Goal: Task Accomplishment & Management: Use online tool/utility

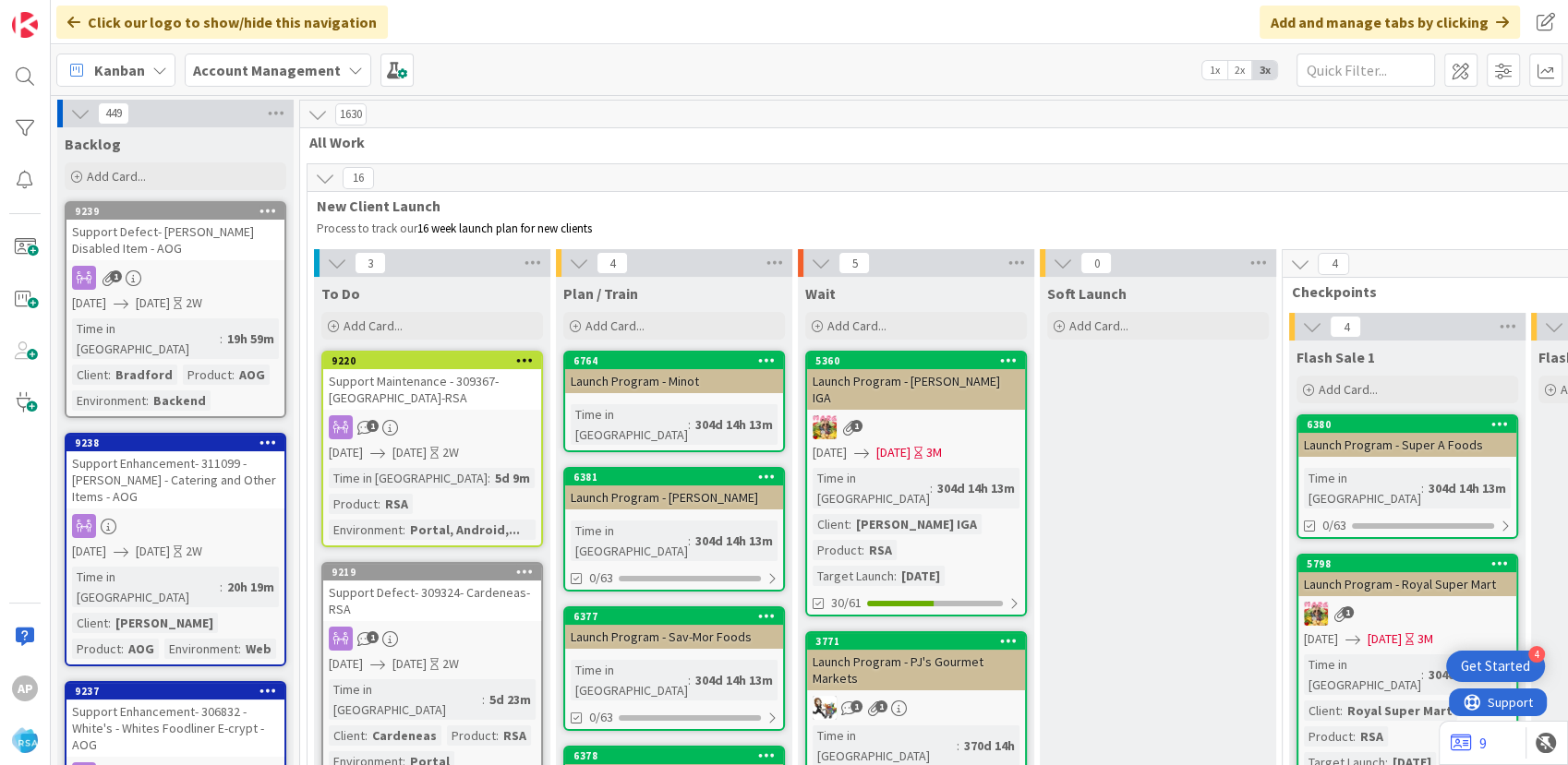
click at [445, 341] on div "To Do Add Card..." at bounding box center [432, 309] width 236 height 66
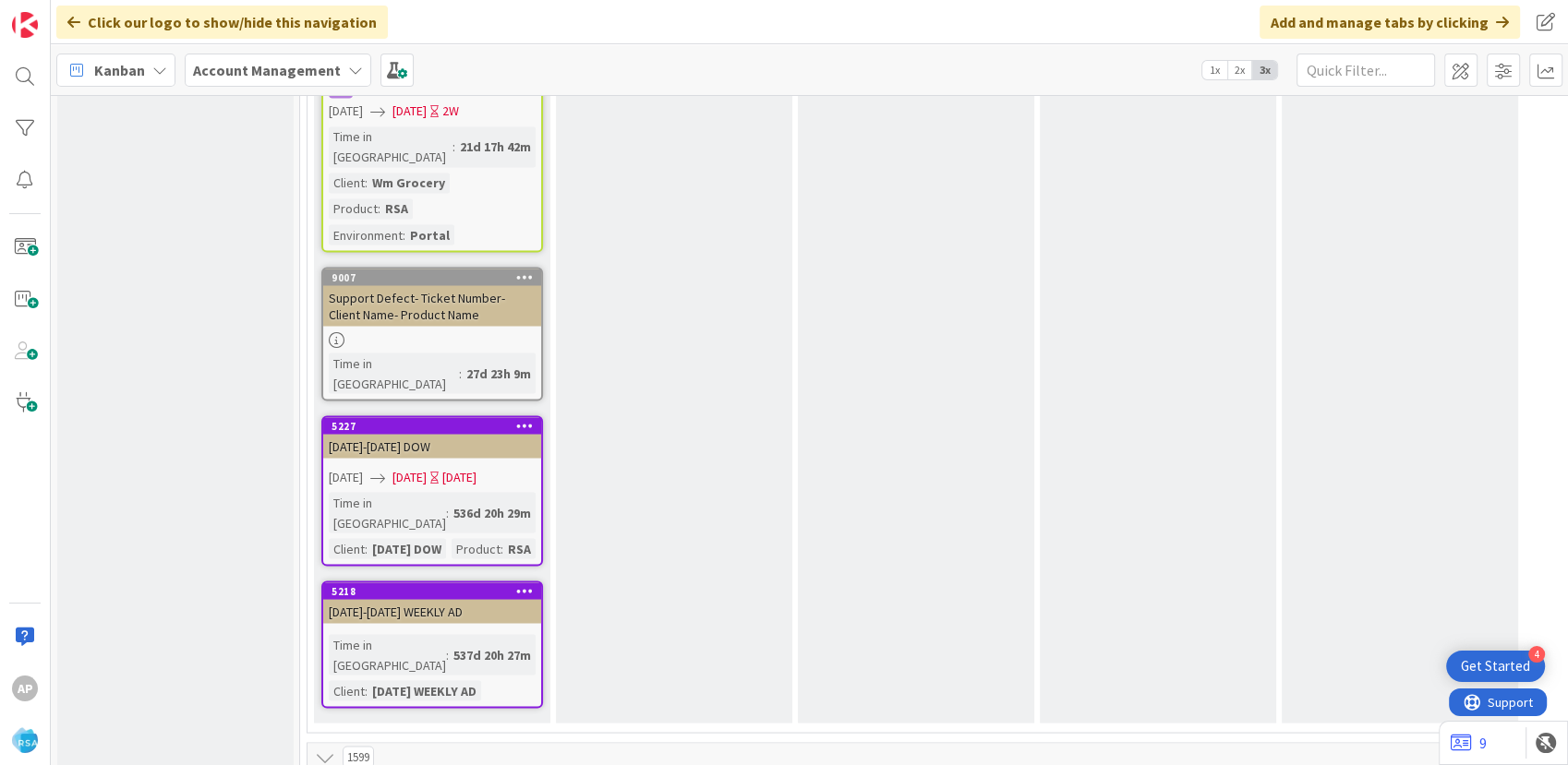
scroll to position [3692, 0]
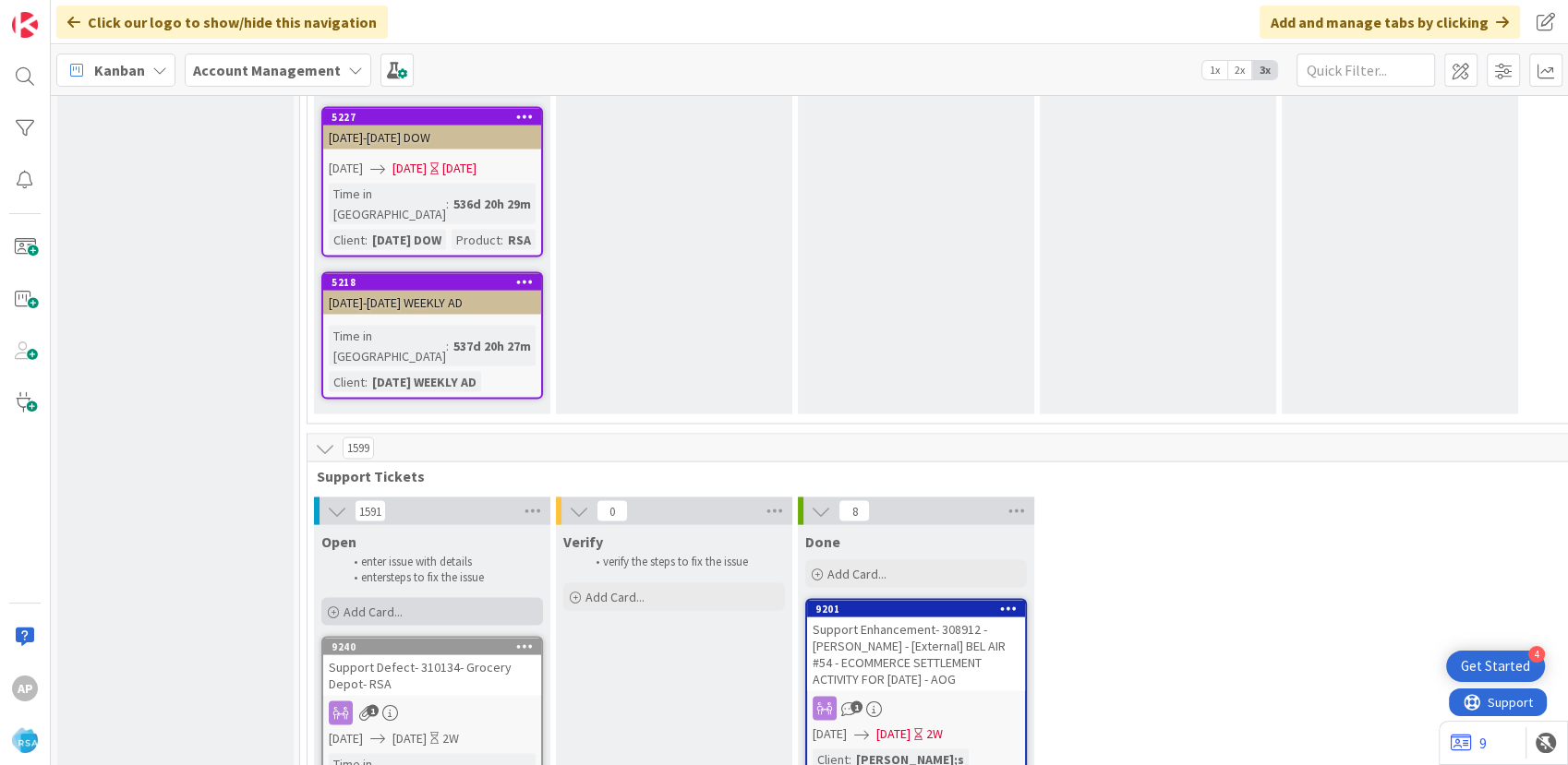
click at [428, 598] on div "Add Card..." at bounding box center [432, 611] width 222 height 28
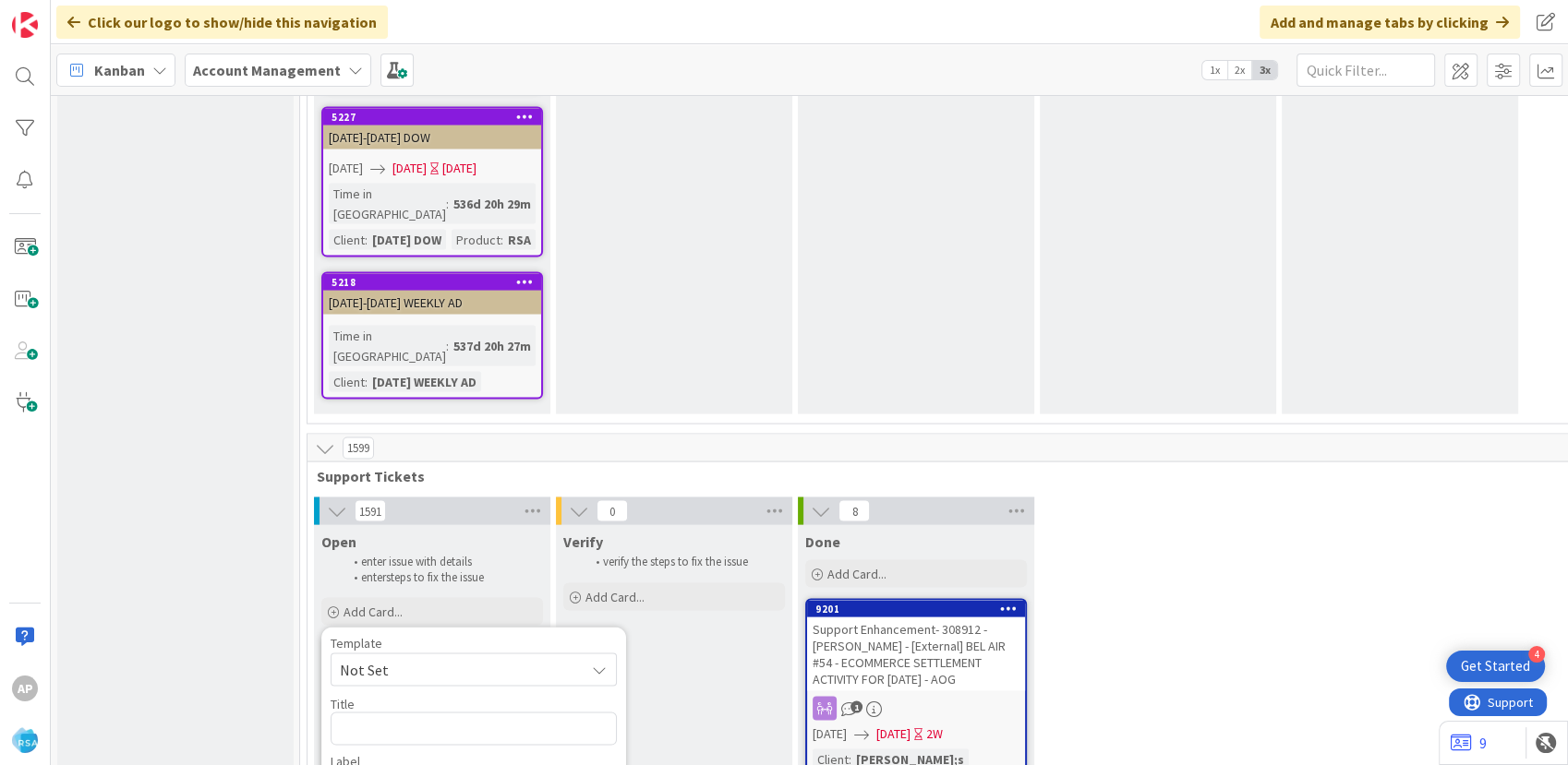
click at [429, 658] on span "Not Set" at bounding box center [455, 670] width 230 height 24
type textarea "x"
type textarea "Support Defect- Ticket Number- Client Name- Product Name"
click at [446, 712] on textarea "Support Defect- Ticket Number- Client Name- Product Name" at bounding box center [473, 740] width 286 height 56
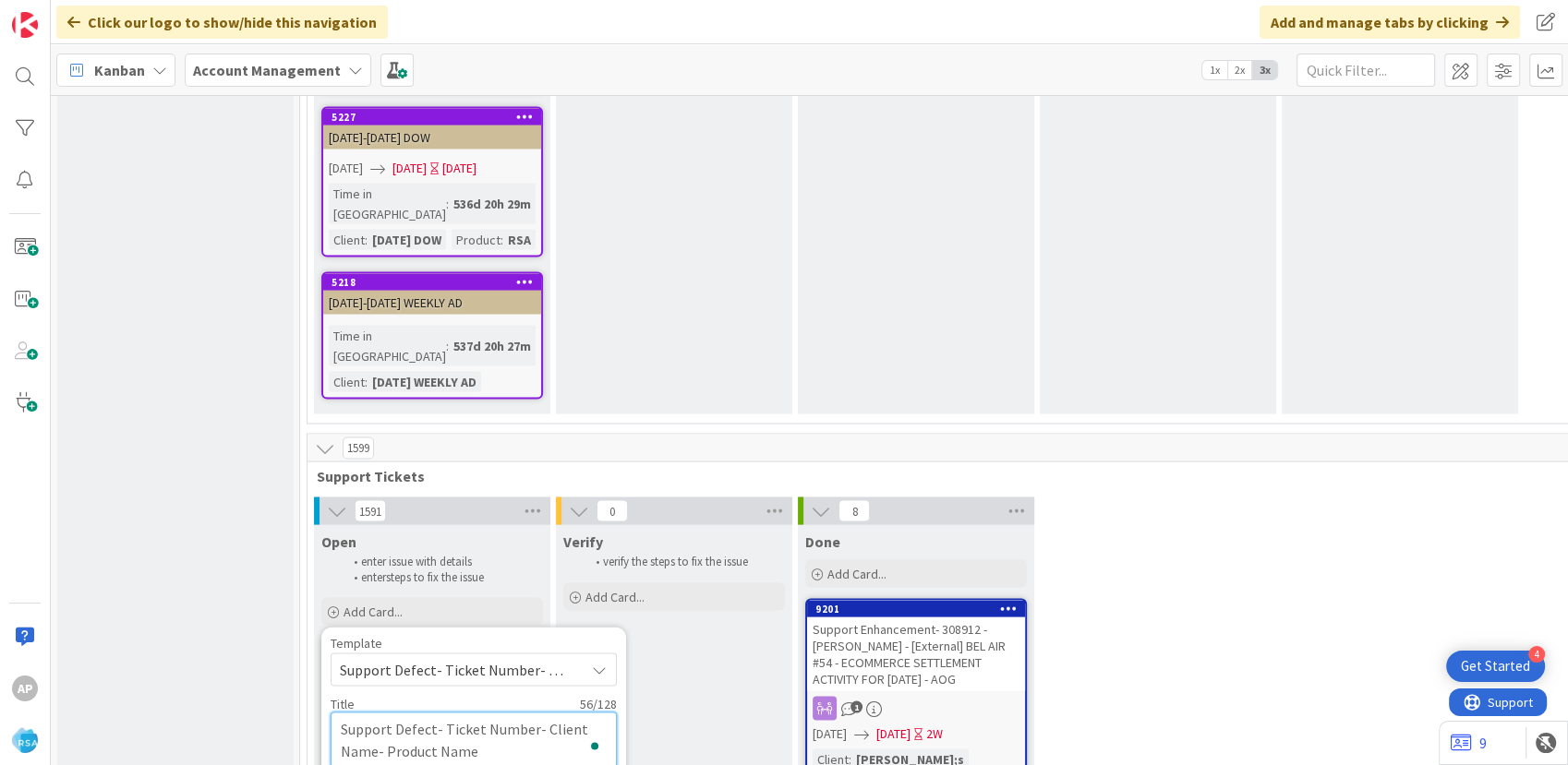
type textarea "x"
type textarea "Support Defect- T- Client Name- Product Name"
type textarea "x"
type textarea "Support Defect- - Client Name- Product Name"
type textarea "x"
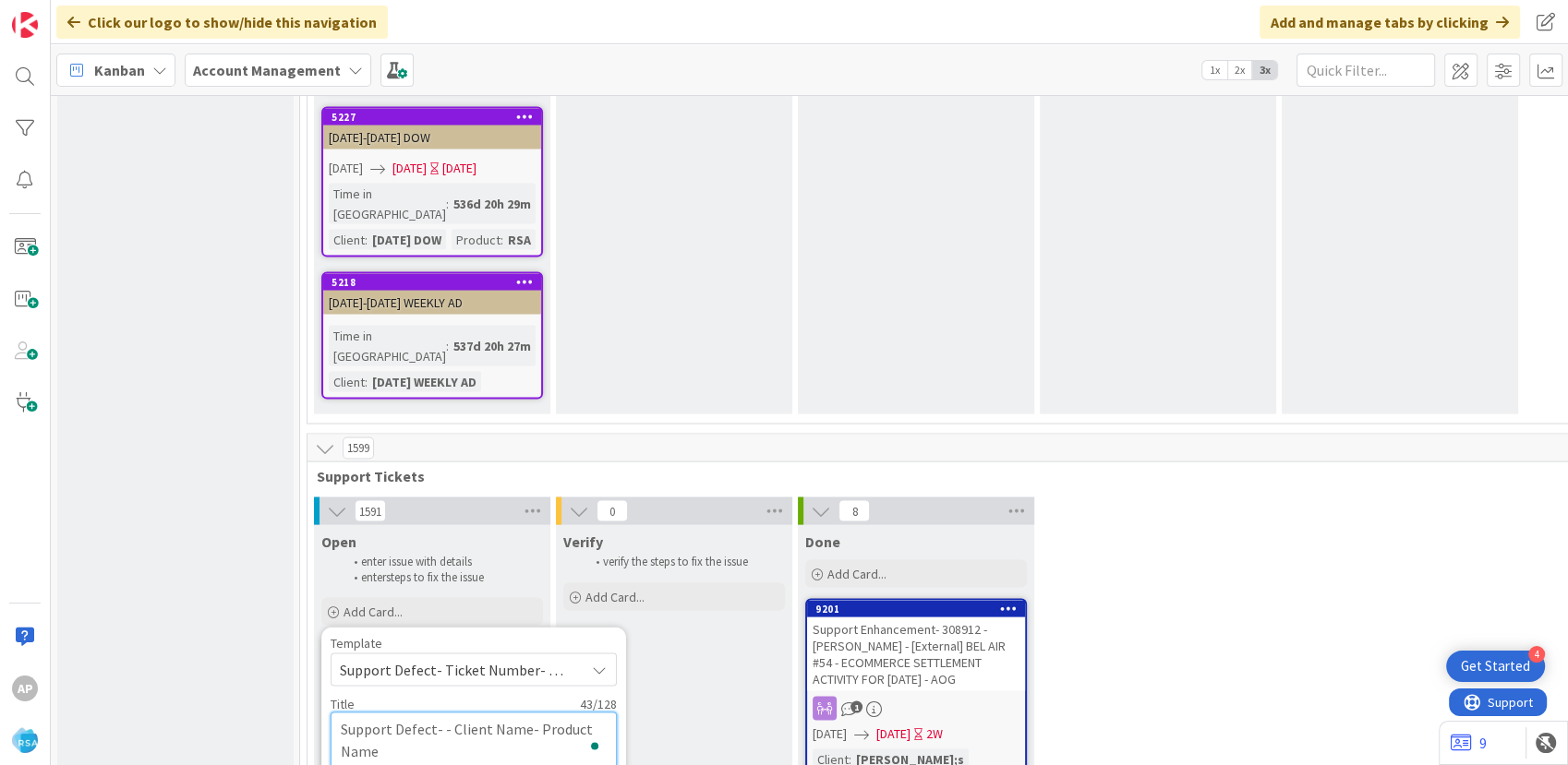
paste textarea "#311214"
type textarea "Support Defect- #311214- Client Name- Product Name"
type textarea "x"
click at [450, 712] on textarea "Support Defect- #311214- Client Name- Product Name" at bounding box center [473, 740] width 286 height 56
type textarea "Support Defect- 311214- Client Name- Product Name"
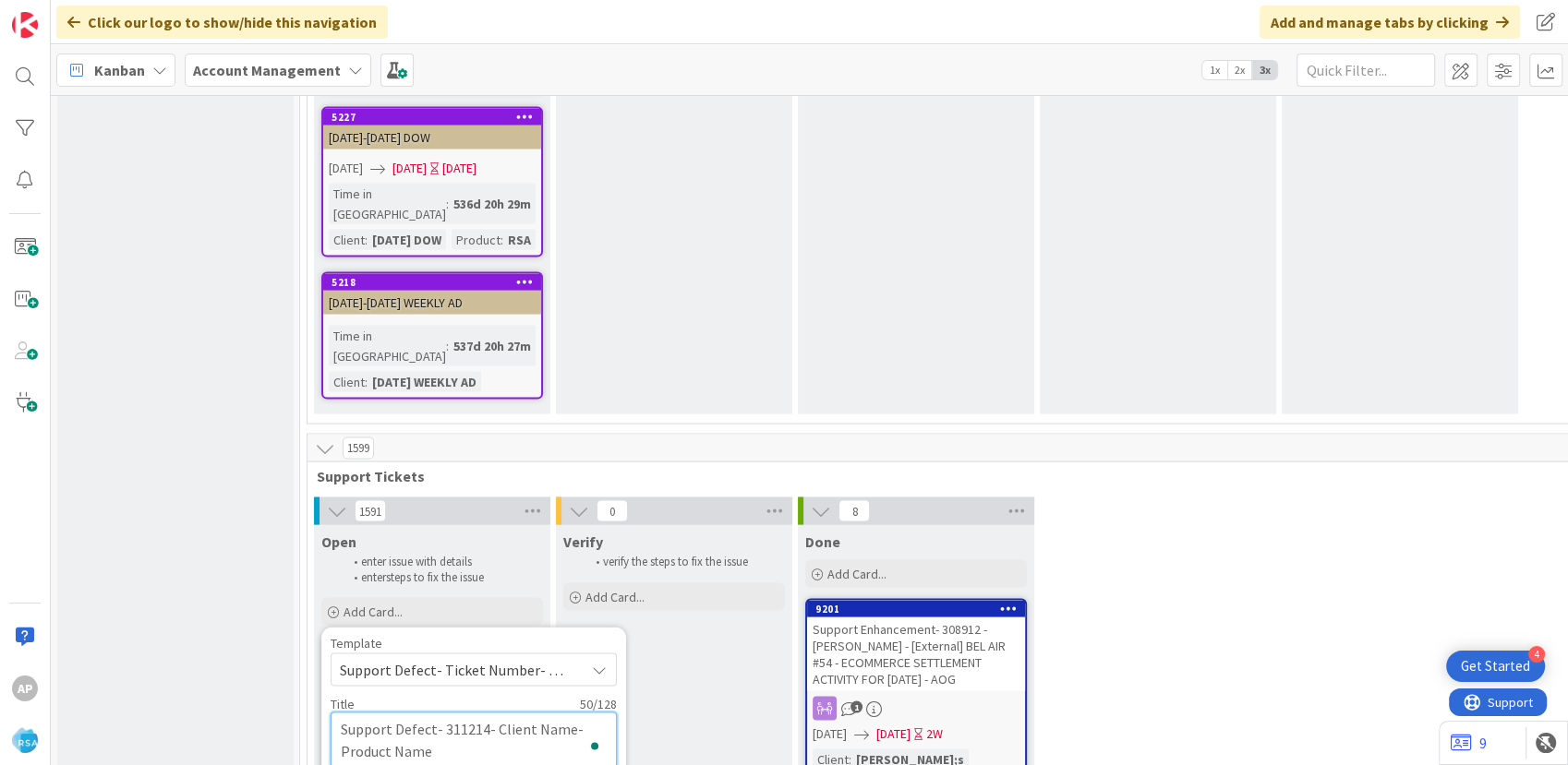
type textarea "x"
click at [571, 712] on textarea "Support Defect- 311214- Client Name- Product Name" at bounding box center [473, 740] width 286 height 56
type textarea "Support Defect- 311214- Client Nam- Product Name"
type textarea "x"
type textarea "Support Defect- 311214- Client Na- Product Name"
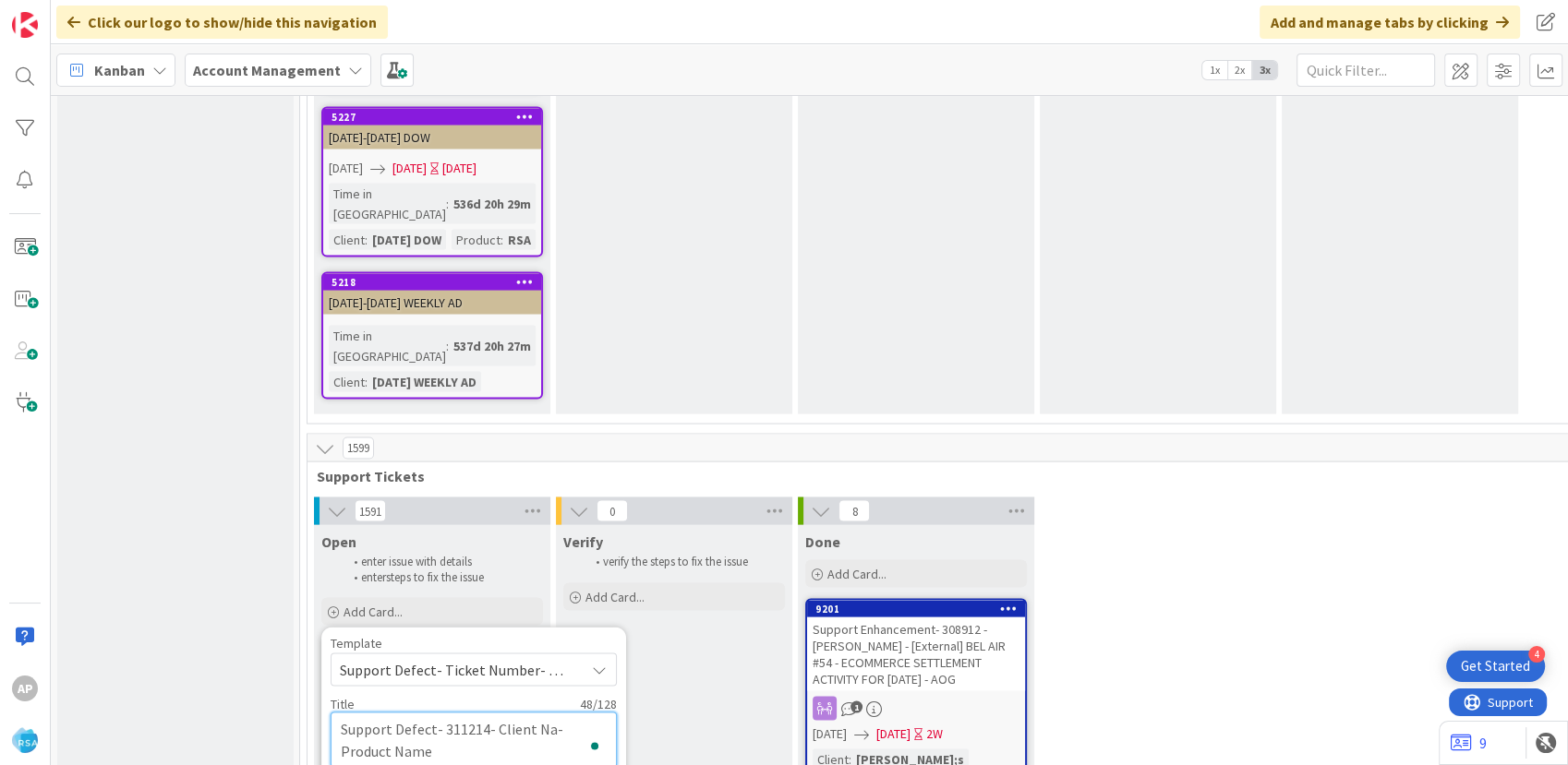
type textarea "x"
type textarea "Support Defect- 311214- Client N- Product Name"
type textarea "x"
type textarea "Support Defect- 311214- Client- Product Name"
type textarea "x"
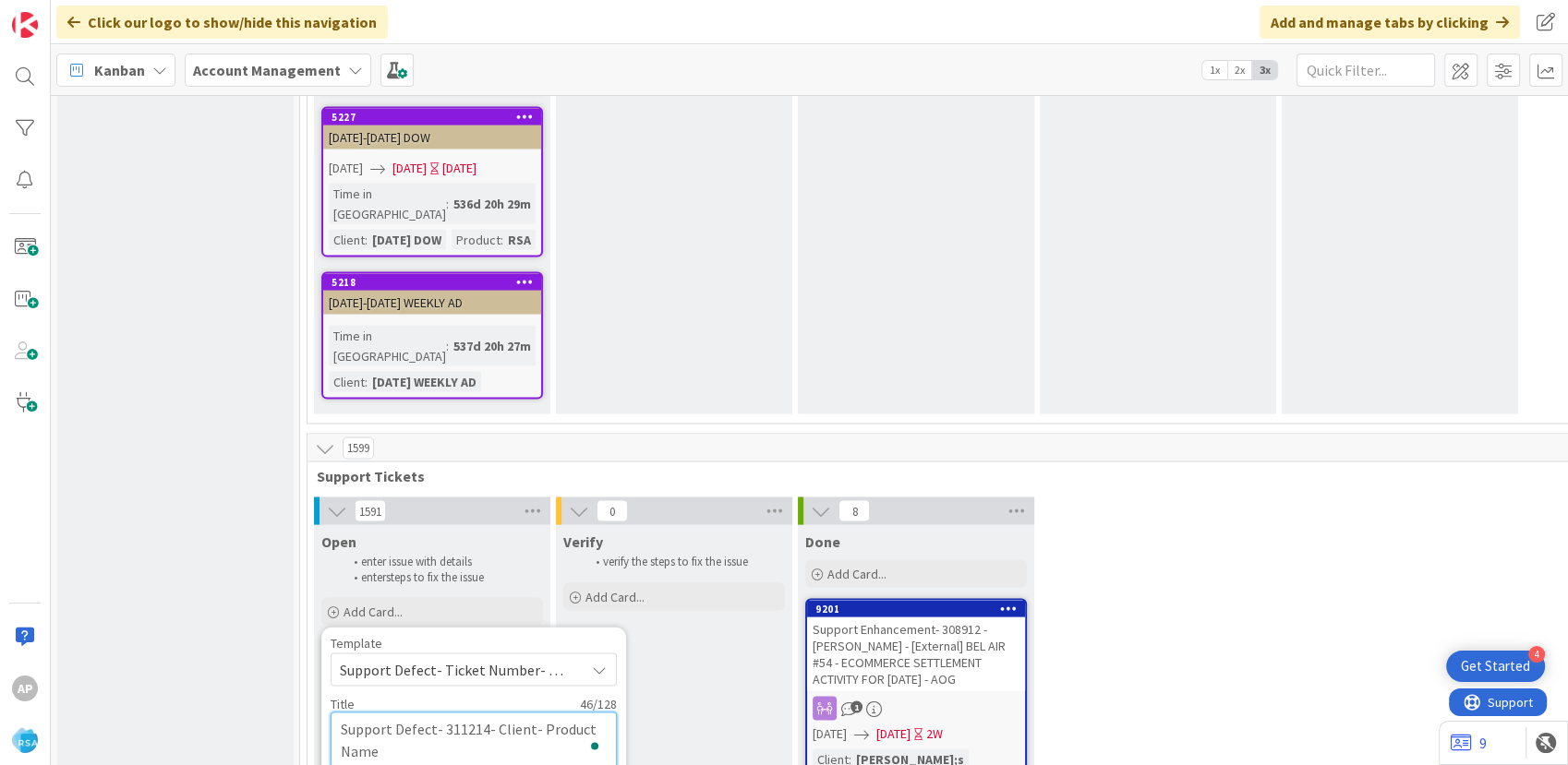
type textarea "Support Defect- 311214- Clien- Product Name"
type textarea "x"
type textarea "Support Defect- 311214- Clie- Product Name"
type textarea "x"
type textarea "Support Defect- 311214- Cli- Product Name"
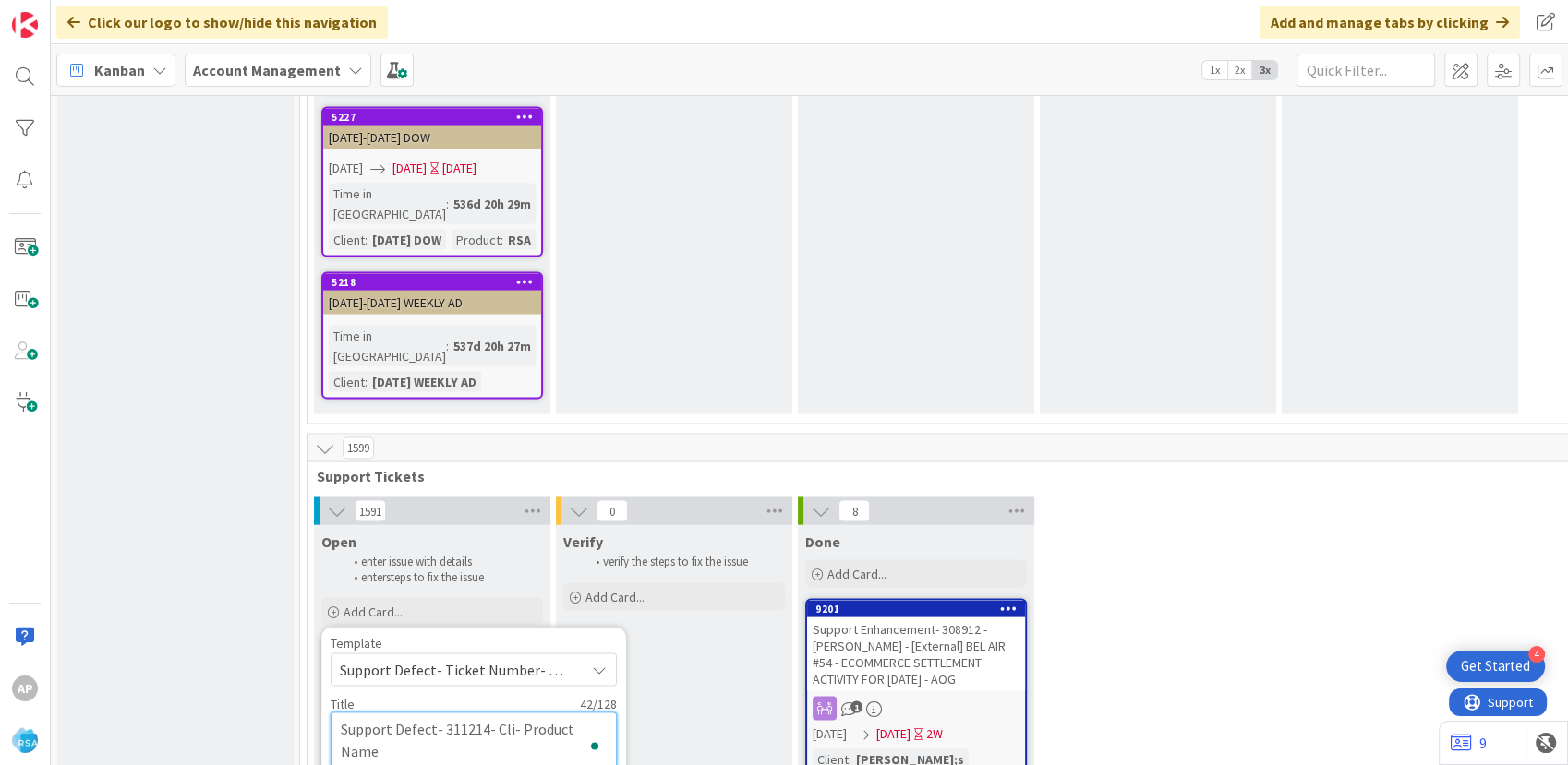
type textarea "x"
type textarea "Support Defect- 311214- Cl- Product Name"
type textarea "x"
type textarea "Support Defect- 311214- C- Product Name"
type textarea "x"
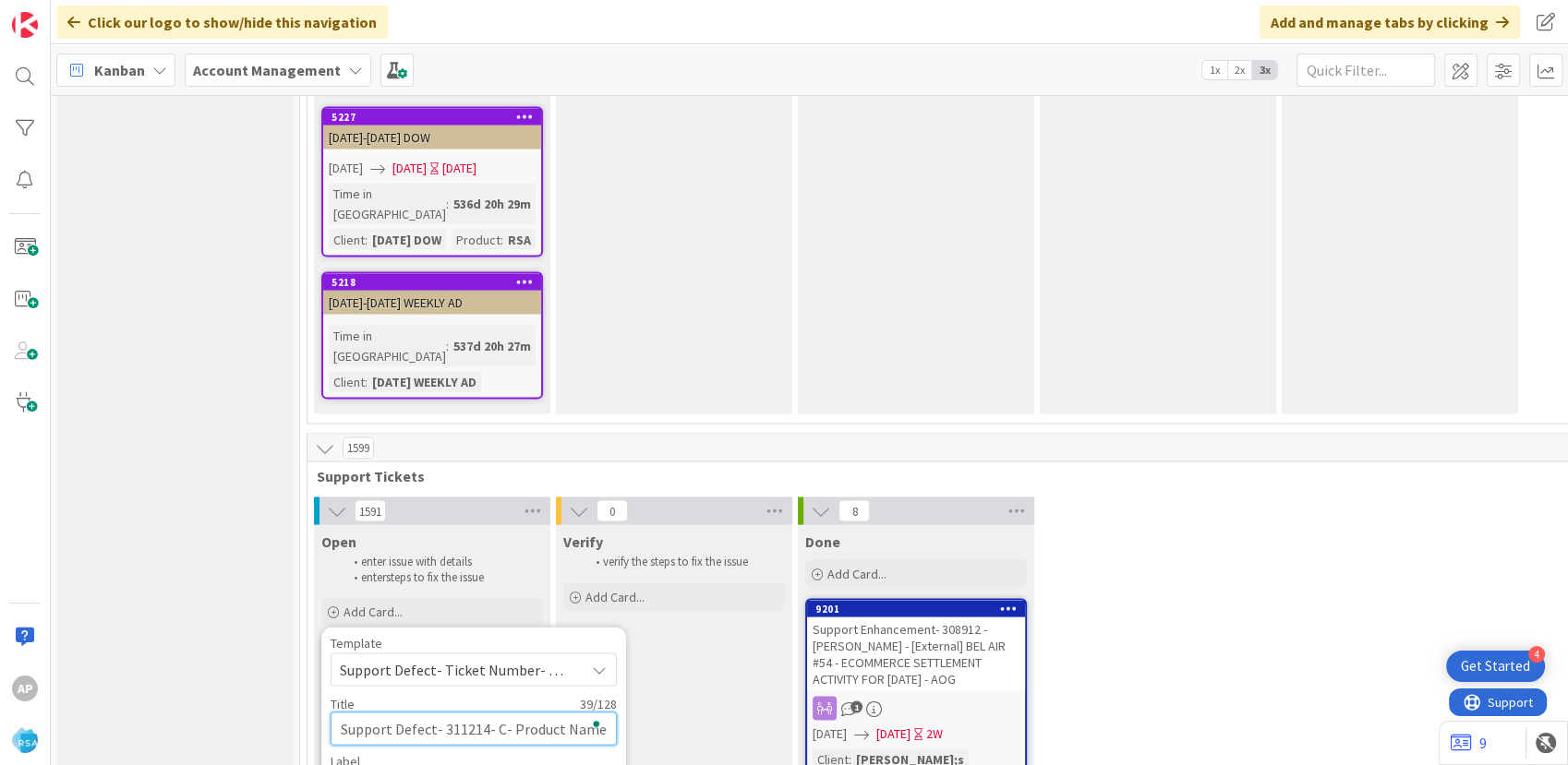
type textarea "Support Defect- 311214- - Product Name"
type textarea "x"
type textarea "Support Defect- 311214- Y- Product Name"
type textarea "x"
type textarea "Support Defect- 311214- - Product Name"
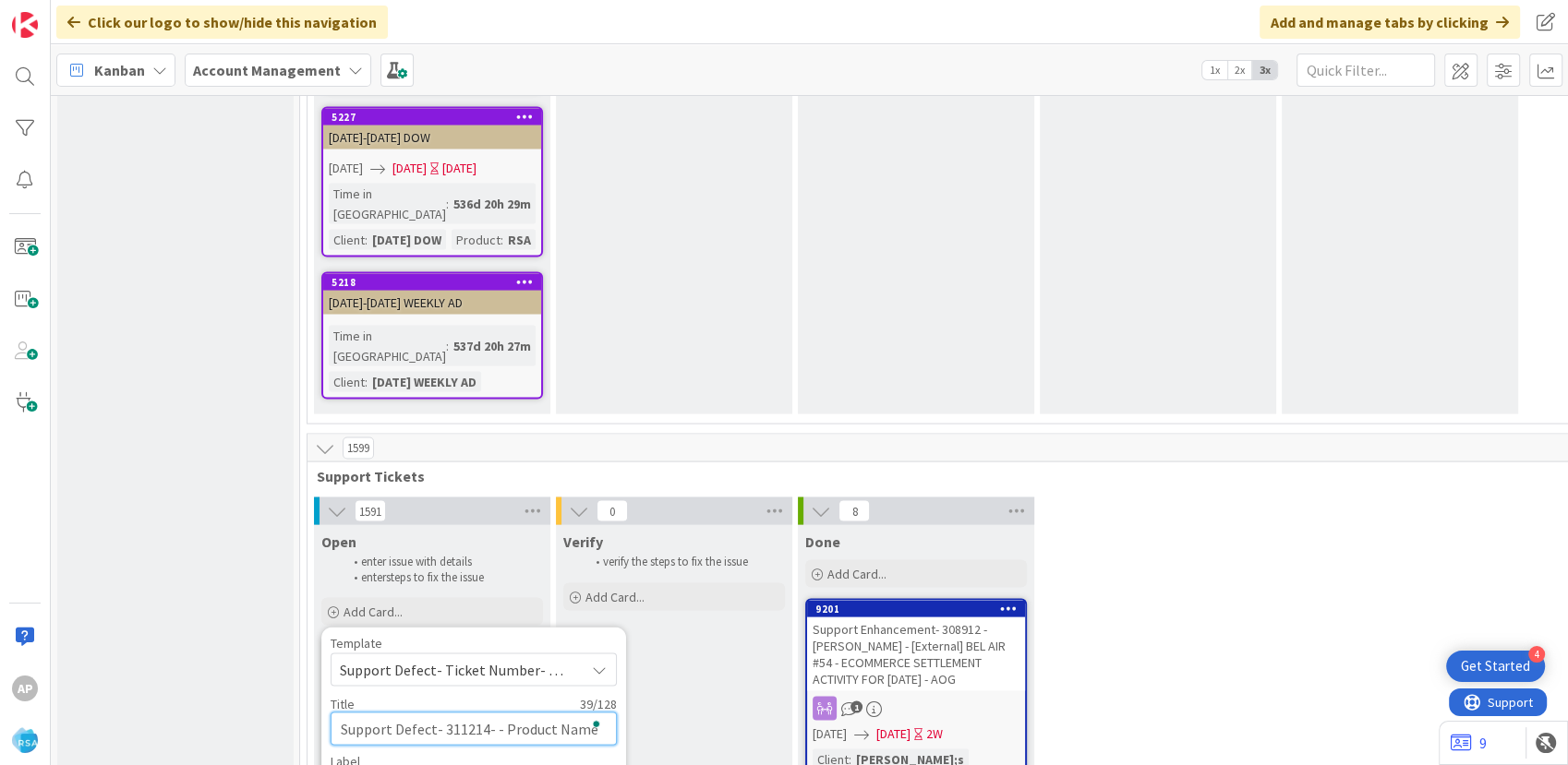
type textarea "x"
type textarea "Support Defect- 311214- T- Product Name"
type textarea "x"
type textarea "Support Defect- 311214- To- Product Name"
type textarea "x"
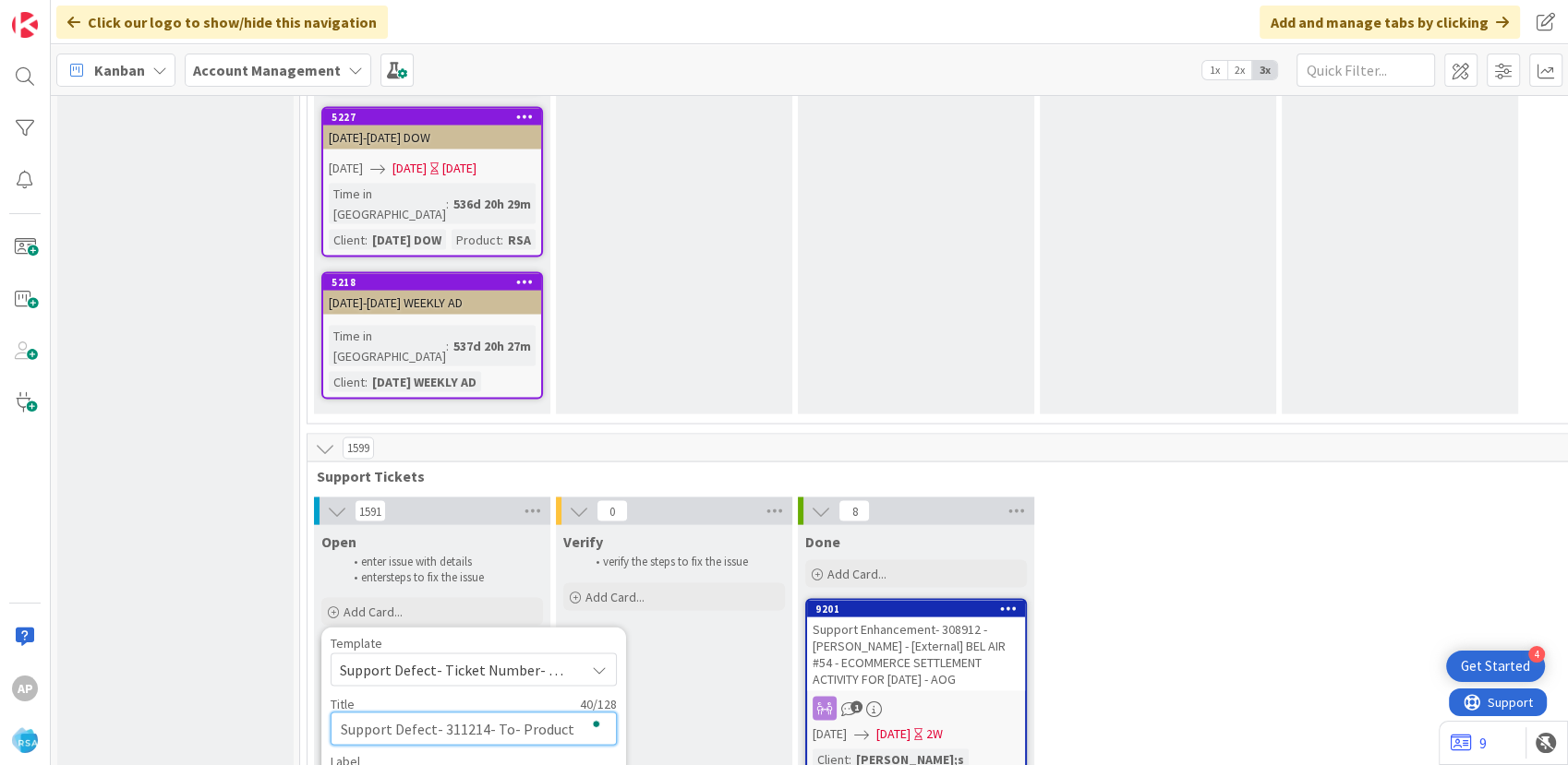
type textarea "Support Defect- 311214- Ton- Product Name"
type textarea "x"
type textarea "Support Defect- 311214- Tony- Product Name"
type textarea "x"
type textarea "Support Defect- 311214- Tony'- Product Name"
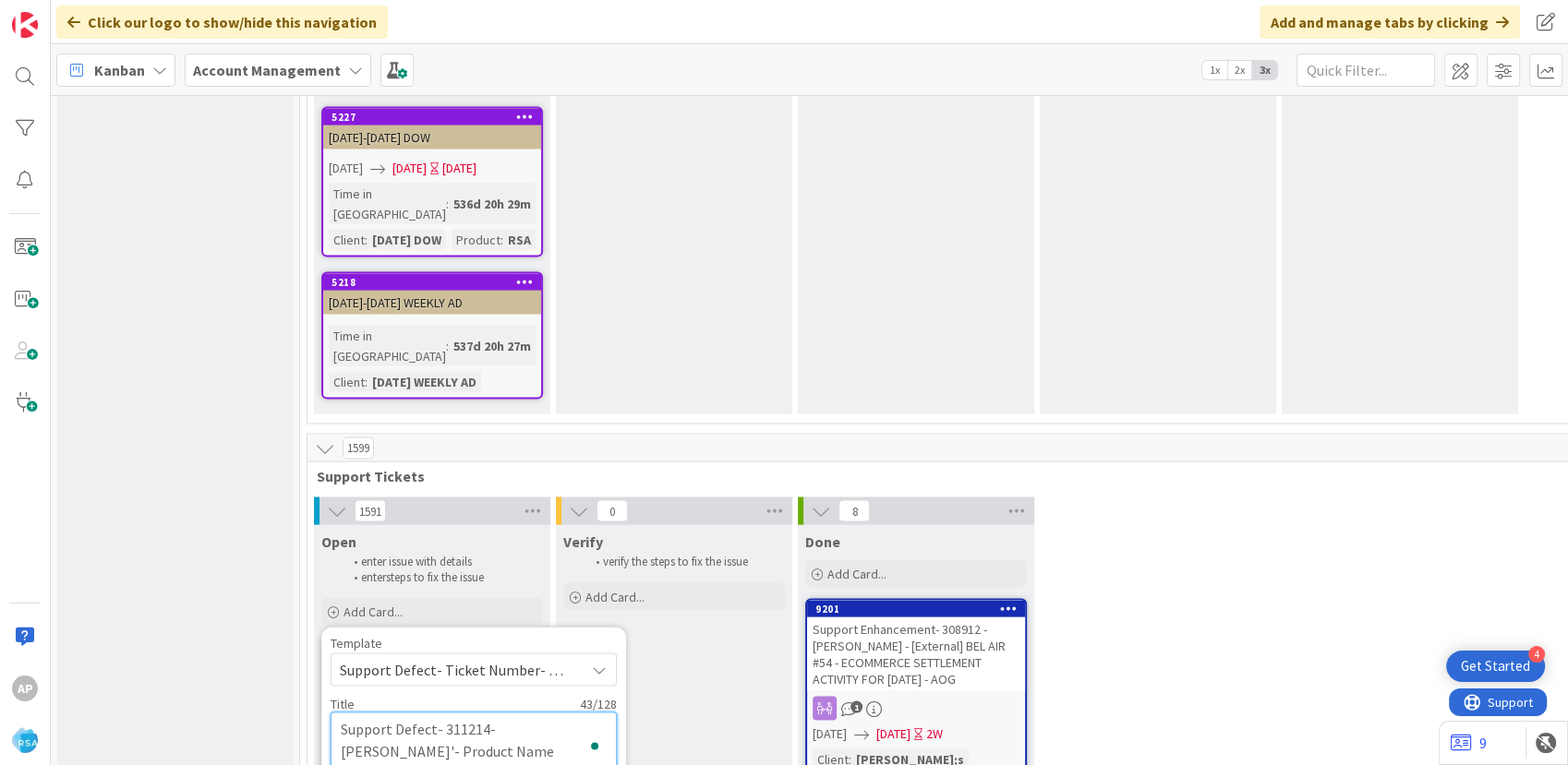
type textarea "x"
click at [568, 712] on textarea "Support Defect- 311214- Tony's- Product Name" at bounding box center [473, 740] width 286 height 56
type textarea "Support Defect- 311214- Tony's- Product Nam"
type textarea "x"
type textarea "Support Defect- 311214- Tony's- Product Na"
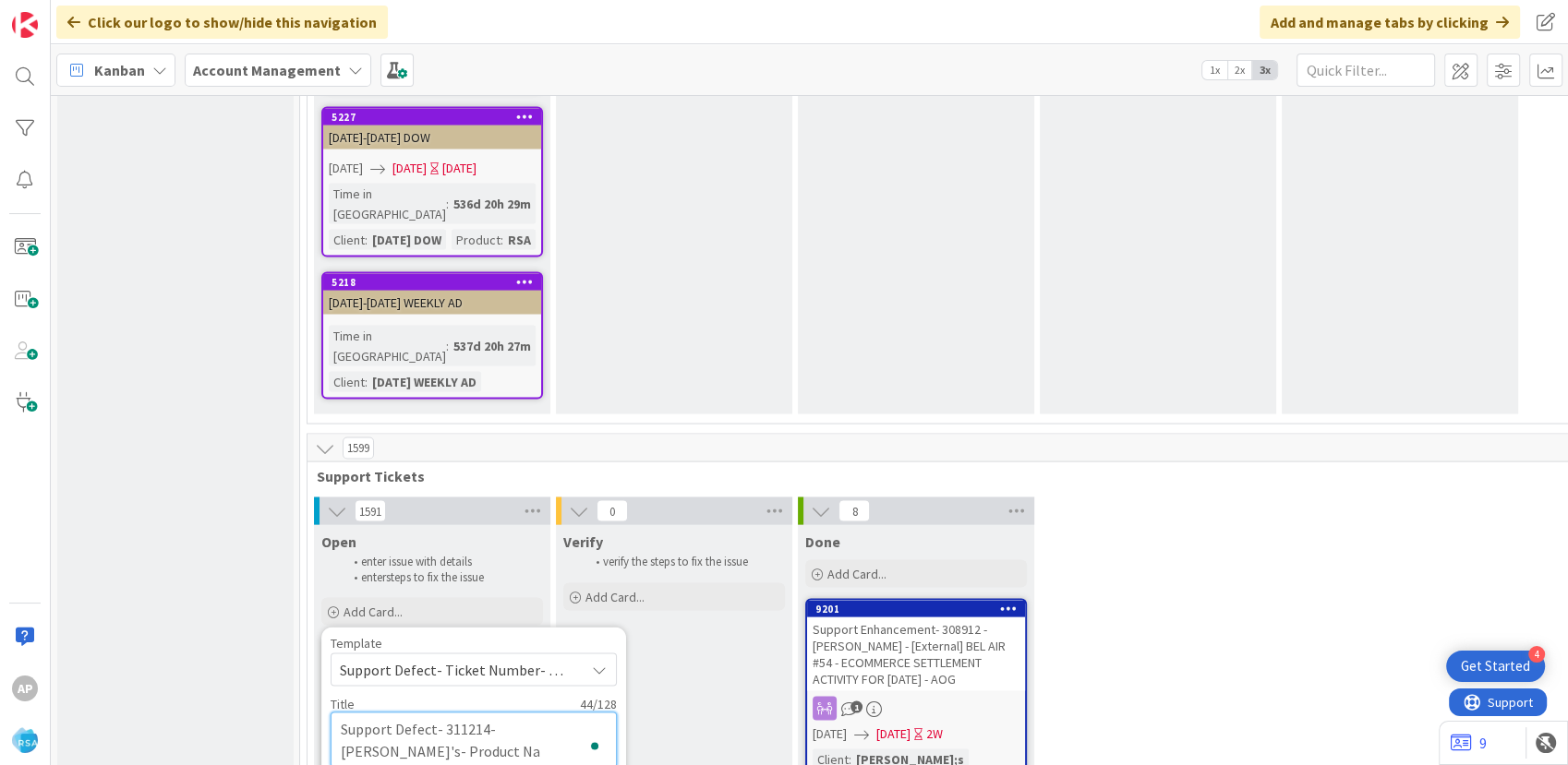
type textarea "x"
type textarea "Support Defect- 311214- Tony's- Product N"
type textarea "x"
type textarea "Support Defect- 311214- Tony's- Product"
type textarea "x"
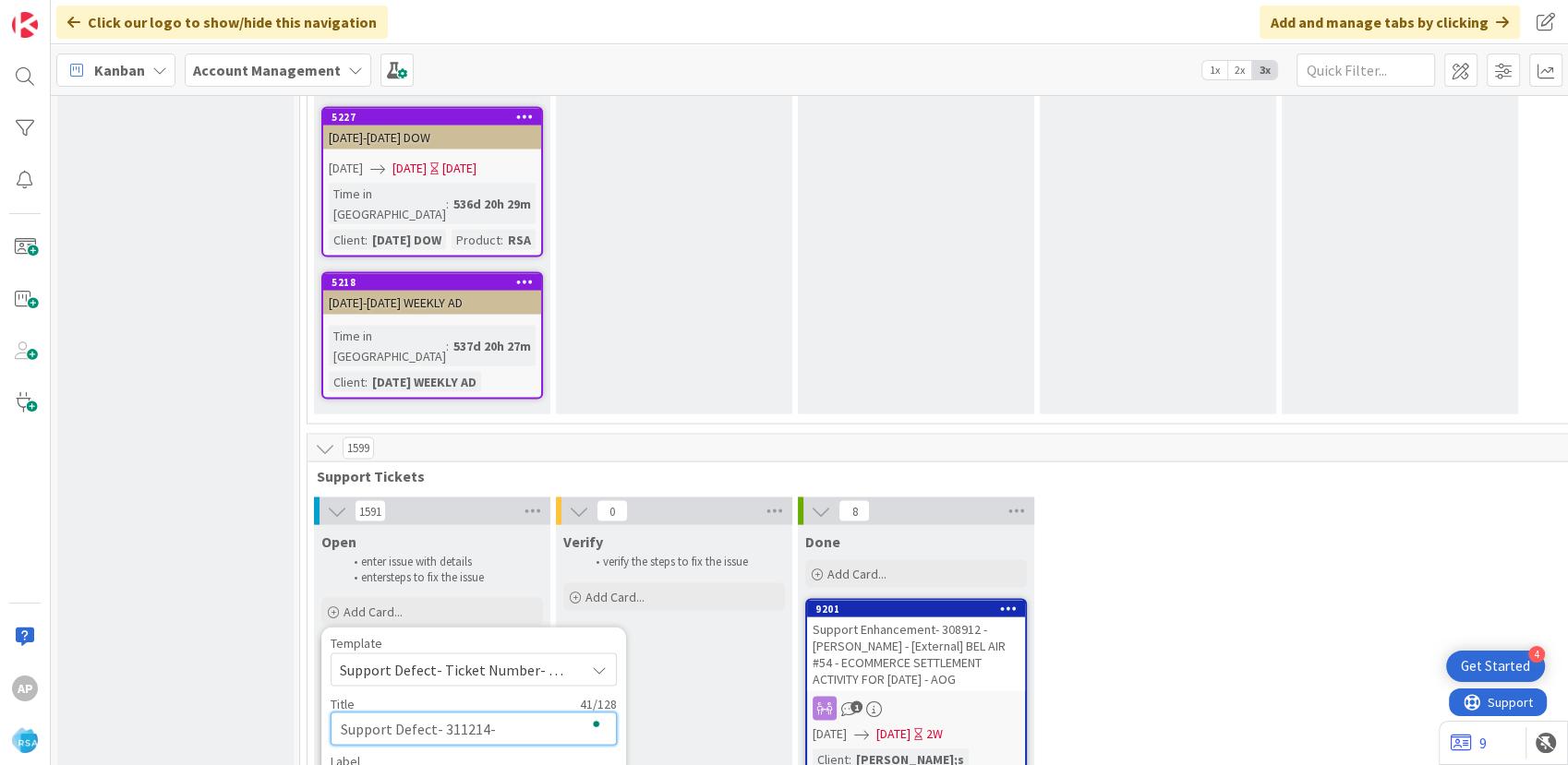
type textarea "Support Defect- 311214- Tony's- Product"
type textarea "x"
type textarea "Support Defect- 311214- Tony's- Produc"
type textarea "x"
type textarea "Support Defect- 311214- Tony's- Produ"
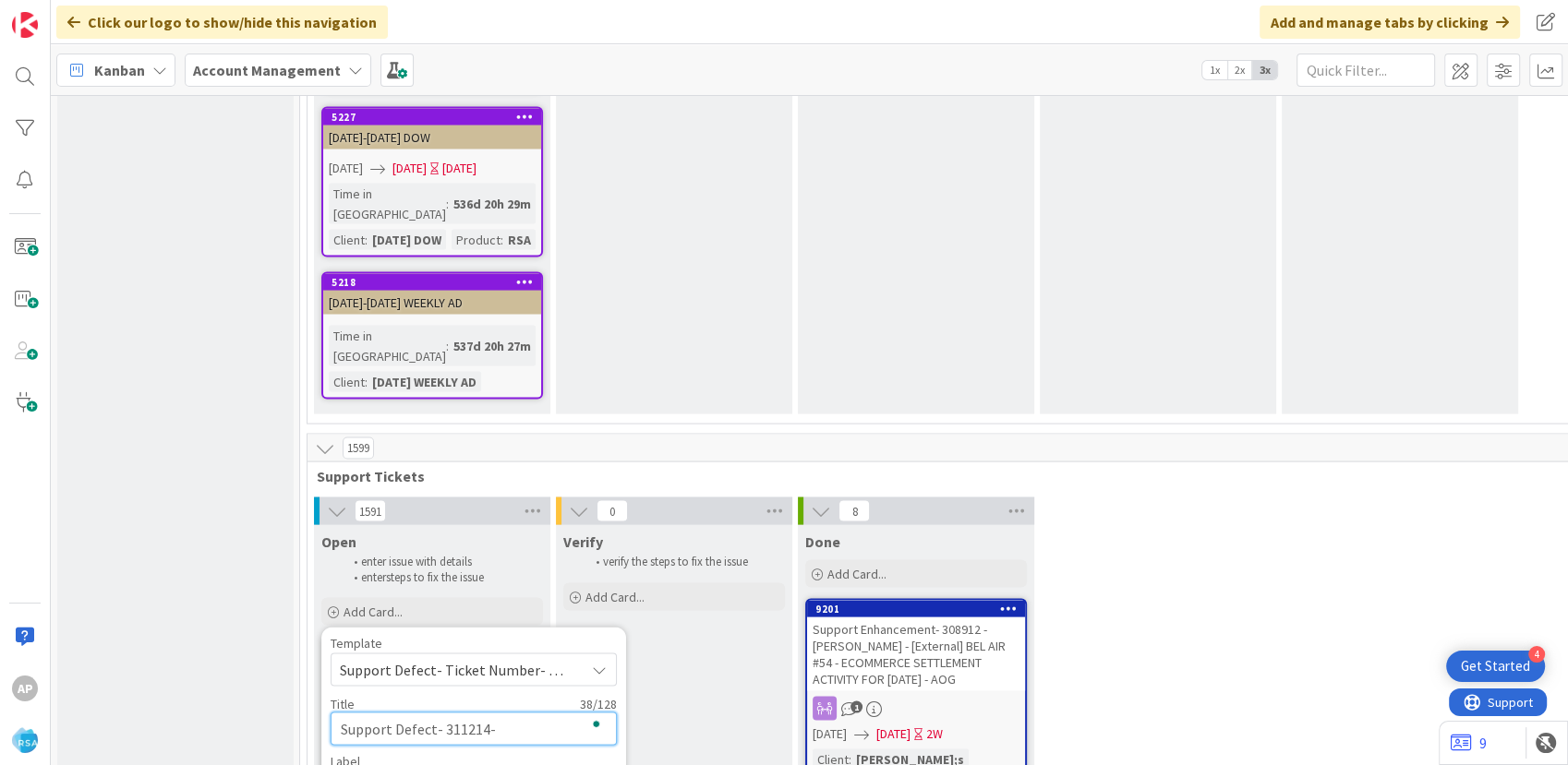
type textarea "x"
type textarea "Support Defect- 311214- Tony's- Prod"
type textarea "x"
type textarea "Support Defect- 311214- Tony's- Pro"
type textarea "x"
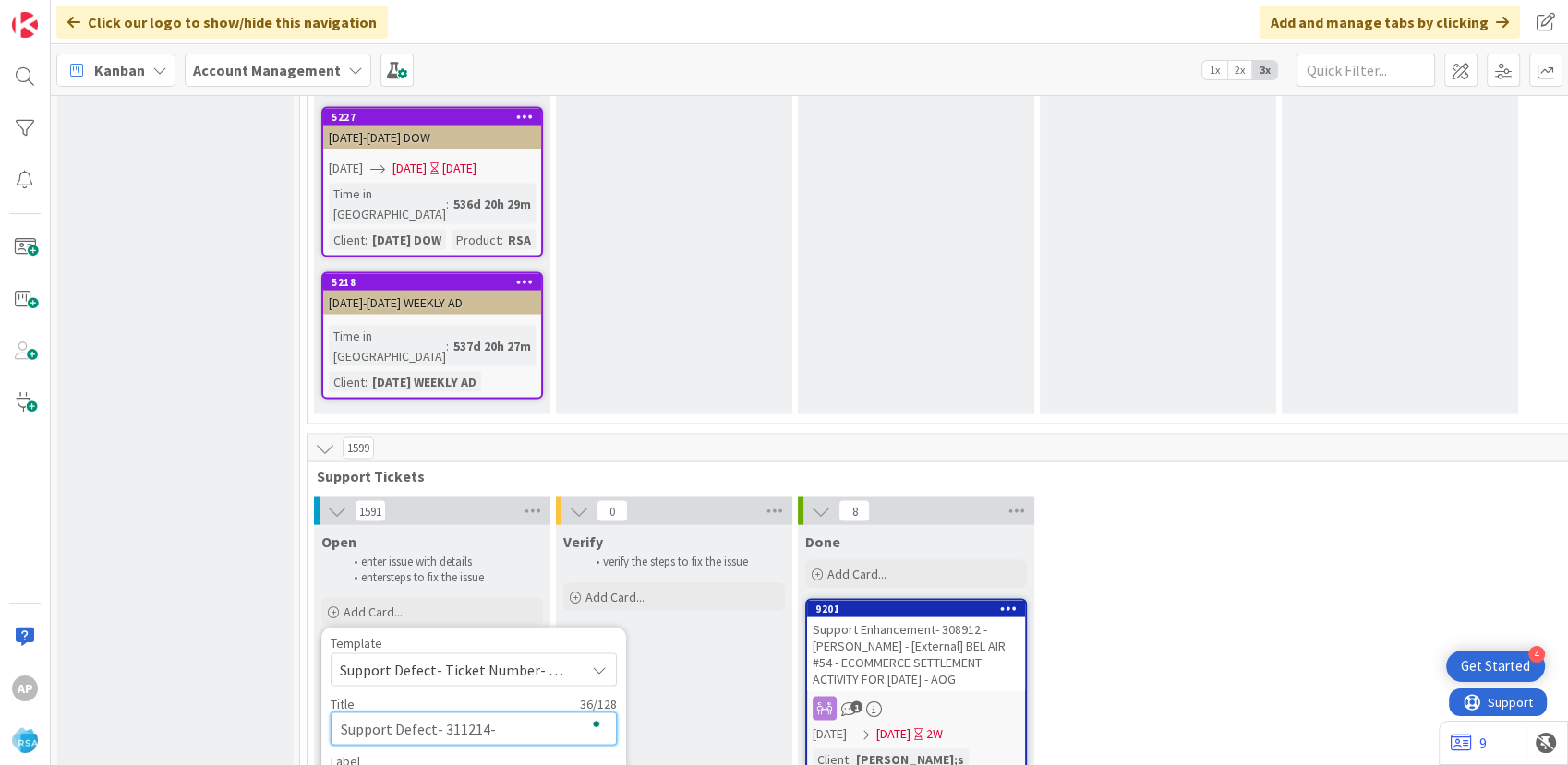
type textarea "Support Defect- 311214- Tony's- Pr"
type textarea "x"
type textarea "Support Defect- 311214- Tony's- P"
type textarea "x"
type textarea "Support Defect- 311214- Tony's- R"
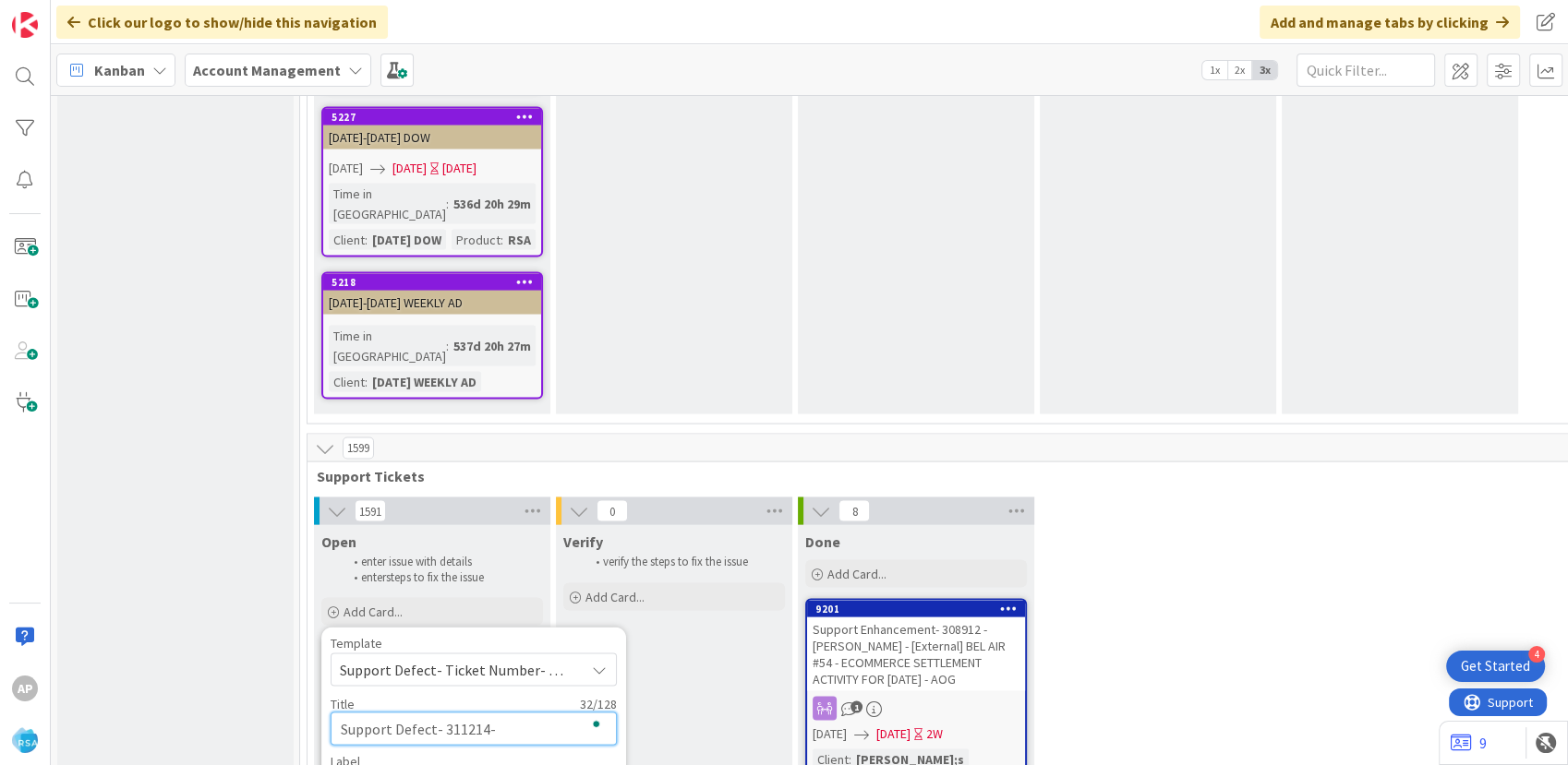
type textarea "x"
type textarea "Support Defect- 311214- Tony's- RS"
type textarea "x"
type textarea "Support Defect- 311214- [PERSON_NAME]'s- RSA"
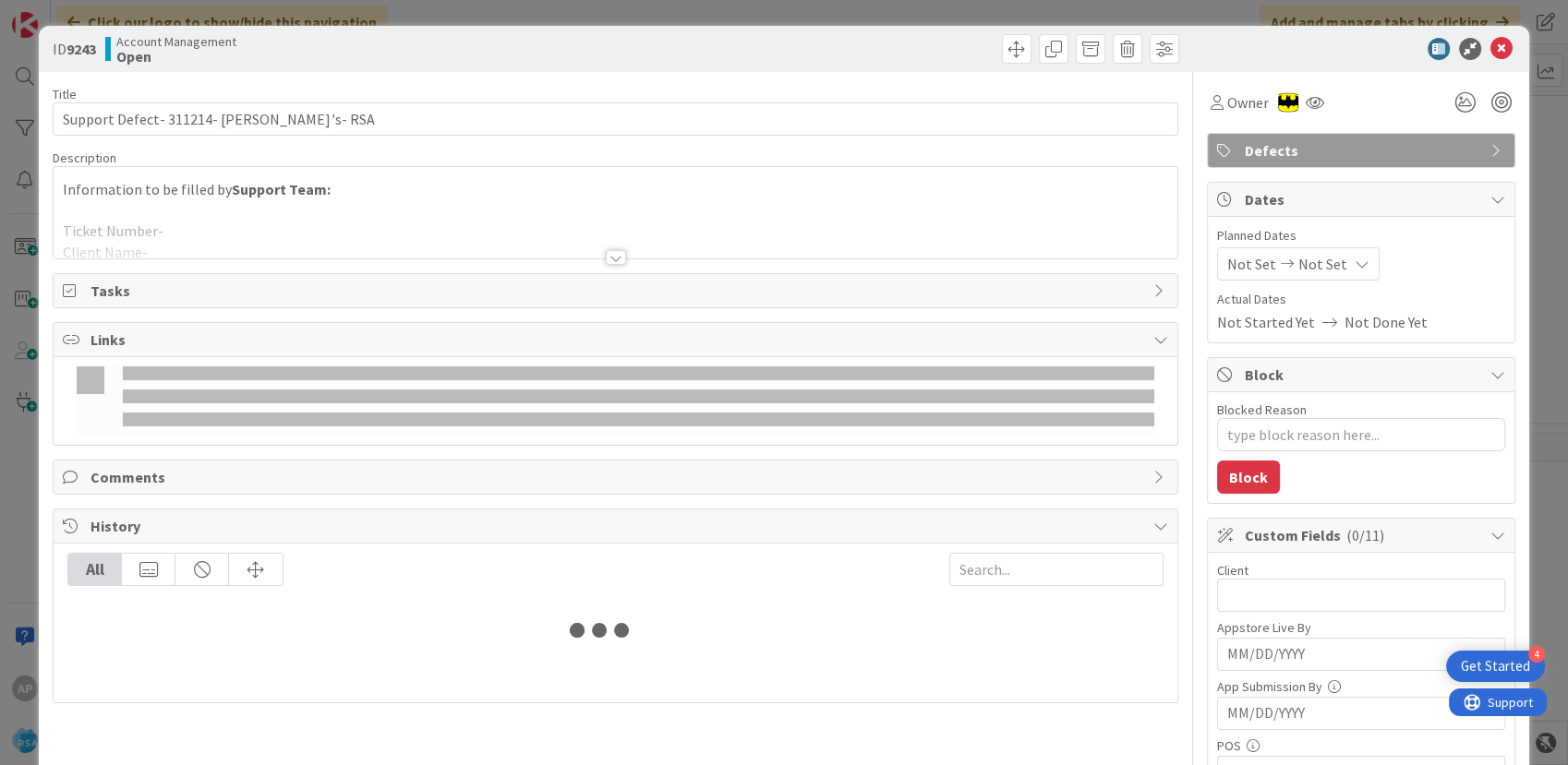
click at [404, 231] on div at bounding box center [615, 234] width 1122 height 47
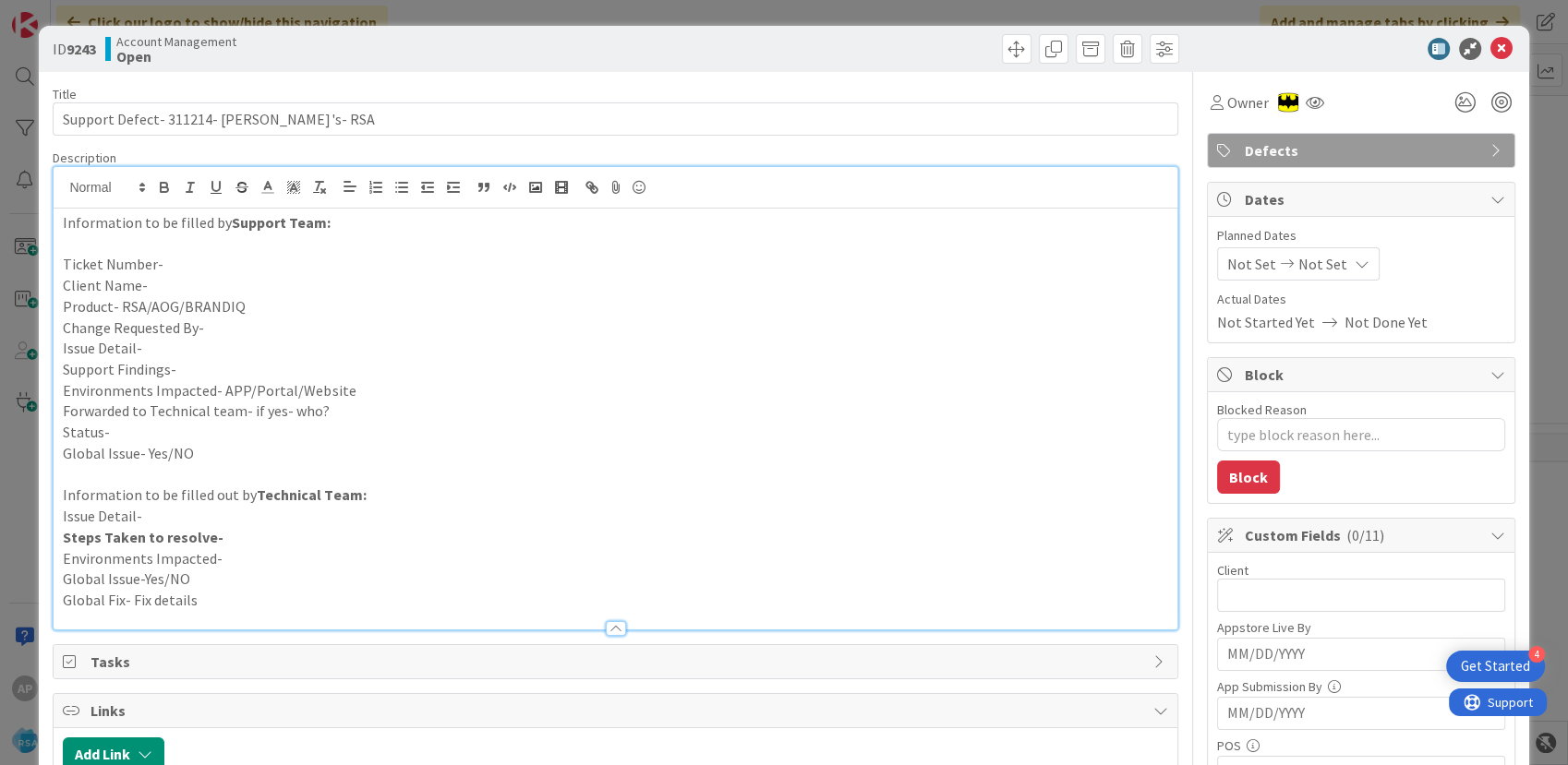
type textarea "x"
click at [195, 256] on p "Ticket Number-" at bounding box center [615, 264] width 1104 height 21
click at [150, 284] on p "Client Name-" at bounding box center [615, 286] width 1104 height 21
click at [252, 277] on p "Client Name-Tony's" at bounding box center [615, 286] width 1104 height 21
click at [264, 299] on p "Product- RSA/AOG/BRANDIQ" at bounding box center [615, 307] width 1104 height 21
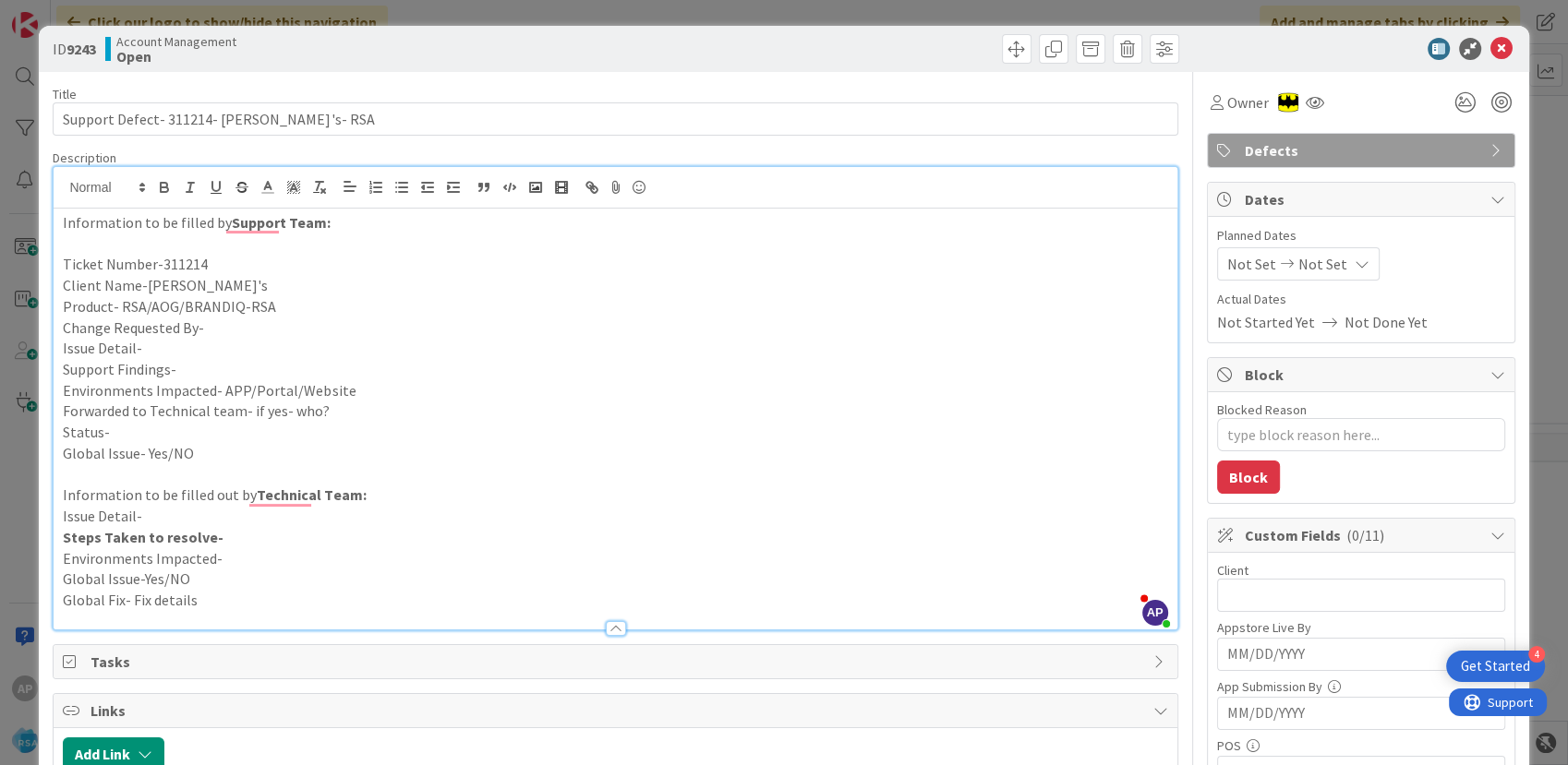
click at [221, 328] on p "Change Requested By-" at bounding box center [615, 328] width 1104 height 21
click at [184, 344] on p "Issue Detail-" at bounding box center [615, 348] width 1104 height 21
click at [156, 349] on p "Issue Detail-" at bounding box center [615, 348] width 1104 height 21
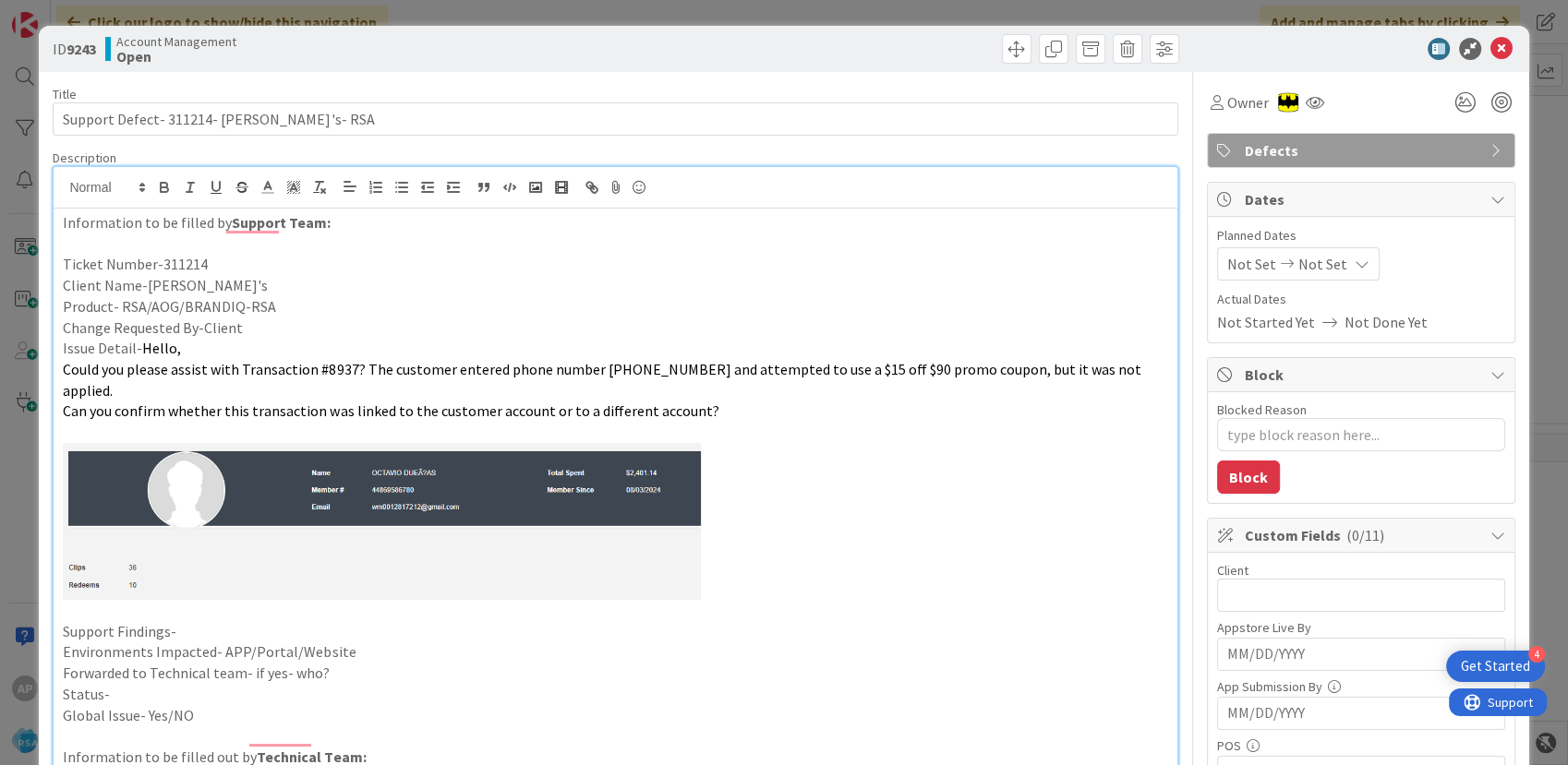
click at [198, 621] on p "Support Findings-" at bounding box center [615, 632] width 1104 height 21
click at [495, 621] on p "Support Findings-We have to check the mobile number is associated to the member…" at bounding box center [615, 632] width 1104 height 21
click at [489, 621] on p "Support Findings-We have to check the mobile number is associated to the member…" at bounding box center [615, 632] width 1104 height 21
drag, startPoint x: 663, startPoint y: 615, endPoint x: 725, endPoint y: 610, distance: 62.2
click at [664, 621] on p "Support Findings-We have to check the mobile number is associated with the memb…" at bounding box center [615, 632] width 1104 height 21
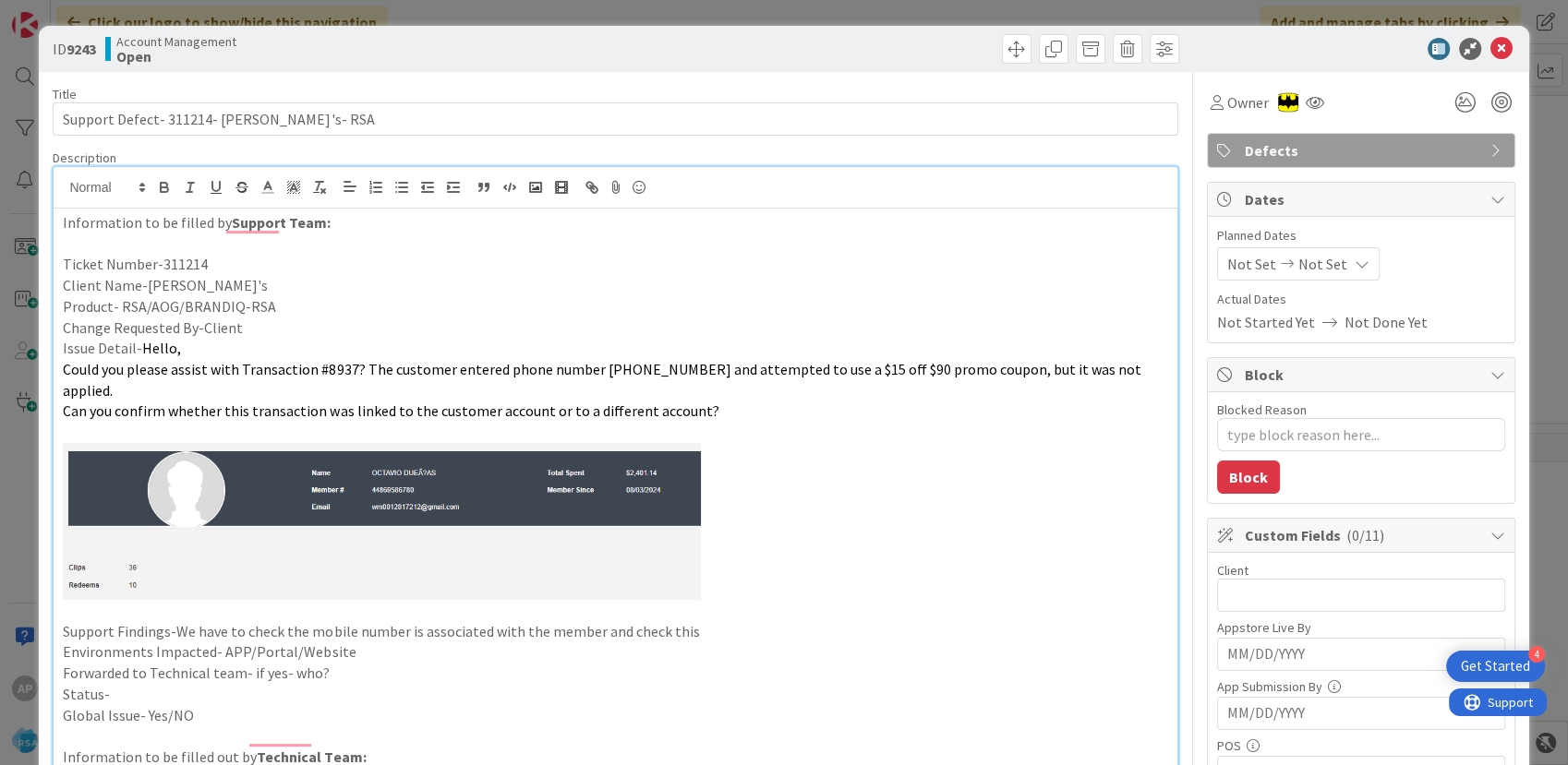
click at [725, 621] on p "Support Findings-We have to check the mobile number is associated with the memb…" at bounding box center [615, 632] width 1104 height 21
click at [699, 621] on p "Support Findings-We have to check the mobile number is associated with the memb…" at bounding box center [615, 632] width 1104 height 21
click at [348, 641] on p "Environments Impacted- APP/Portal/Website" at bounding box center [615, 652] width 1104 height 21
click at [376, 662] on p "Forwarded to Technical team- if yes- who?" at bounding box center [615, 673] width 1104 height 21
click at [1227, 270] on span "Not Set" at bounding box center [1251, 263] width 49 height 22
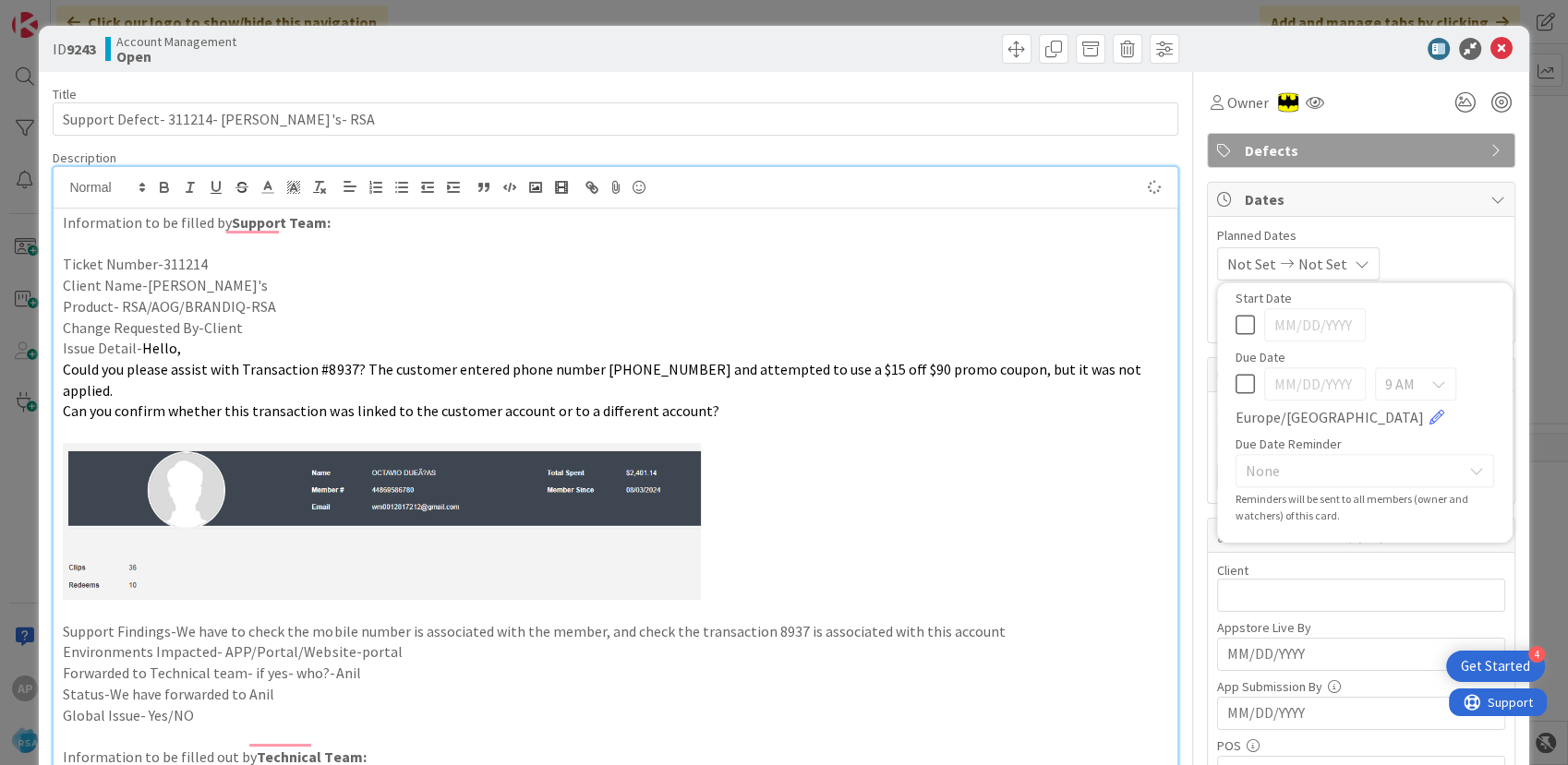
type textarea "x"
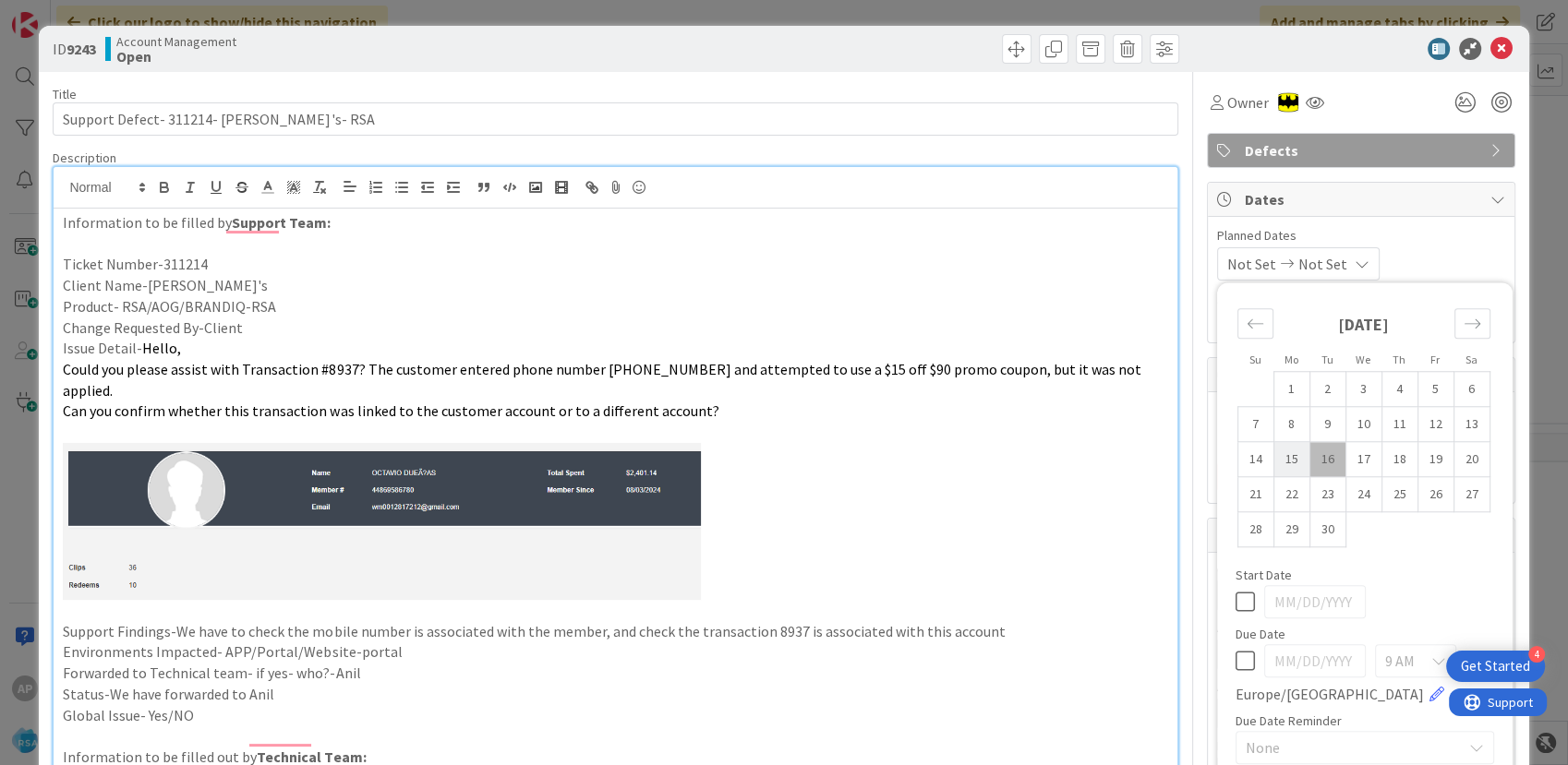
click at [1275, 456] on td "15" at bounding box center [1291, 460] width 36 height 36
type input "[DATE]"
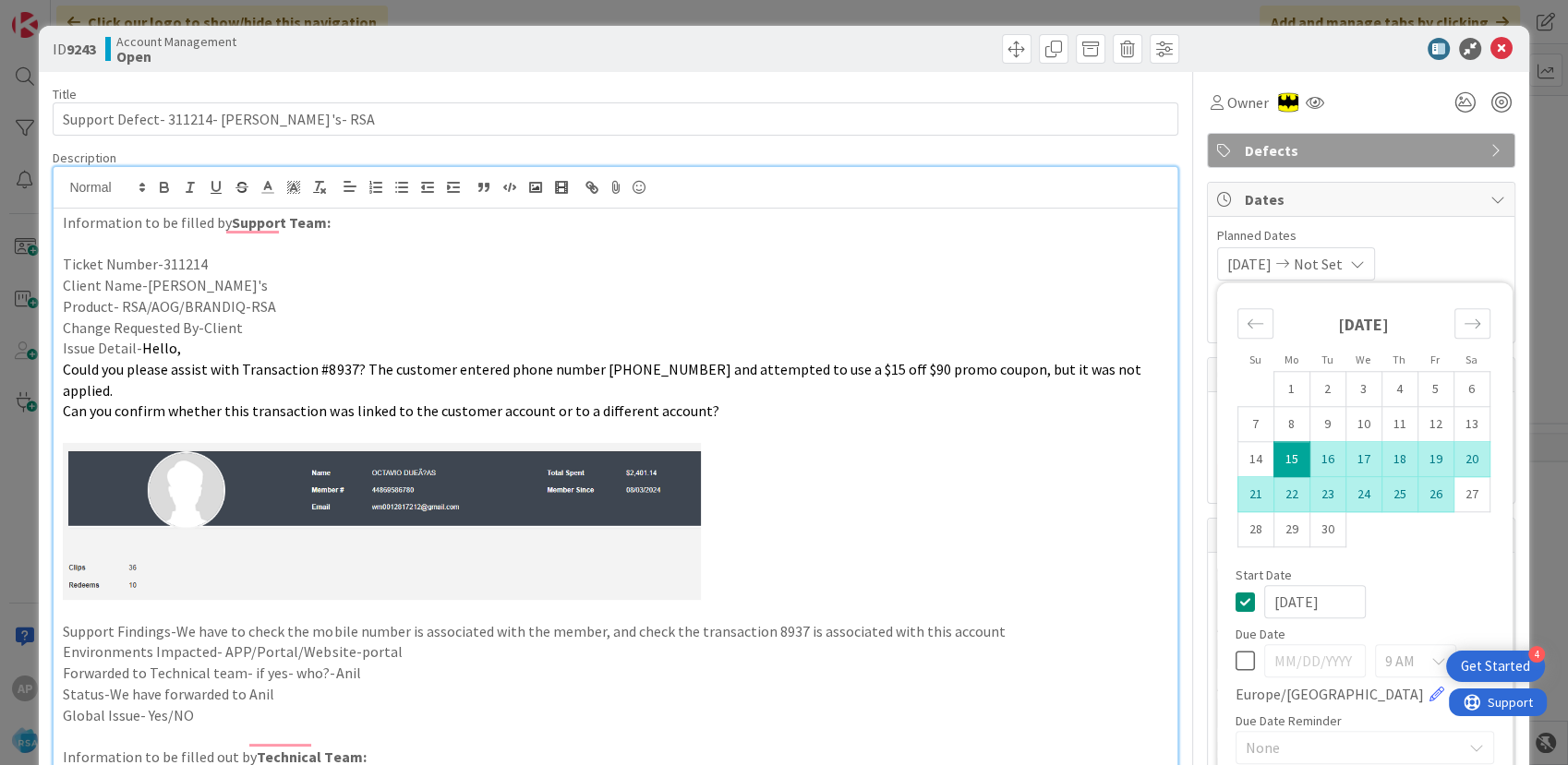
type textarea "x"
click at [1417, 490] on td "26" at bounding box center [1435, 494] width 36 height 36
type input "[DATE]"
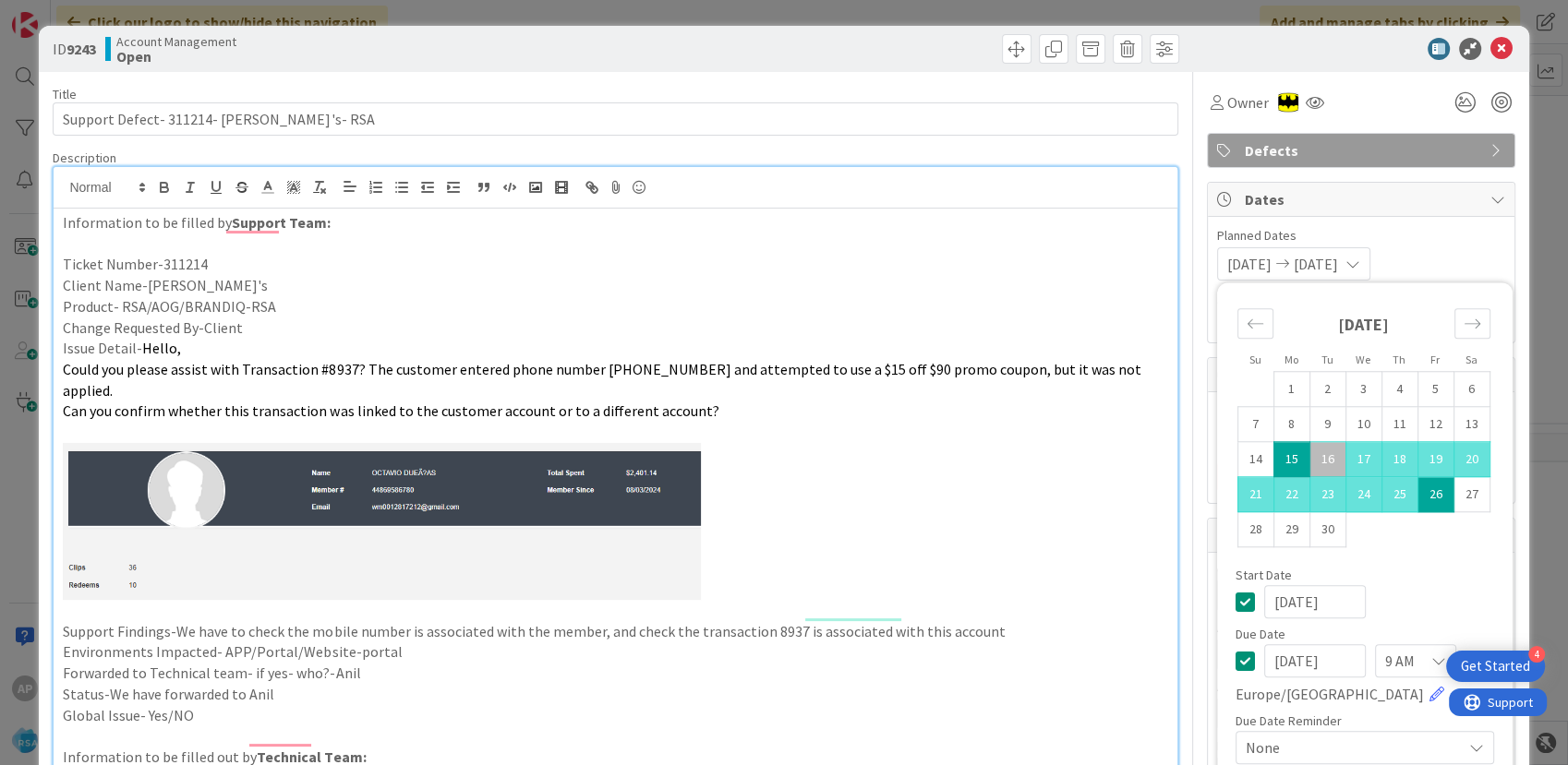
click at [1098, 535] on p "To enrich screen reader interactions, please activate Accessibility in Grammarl…" at bounding box center [615, 521] width 1104 height 156
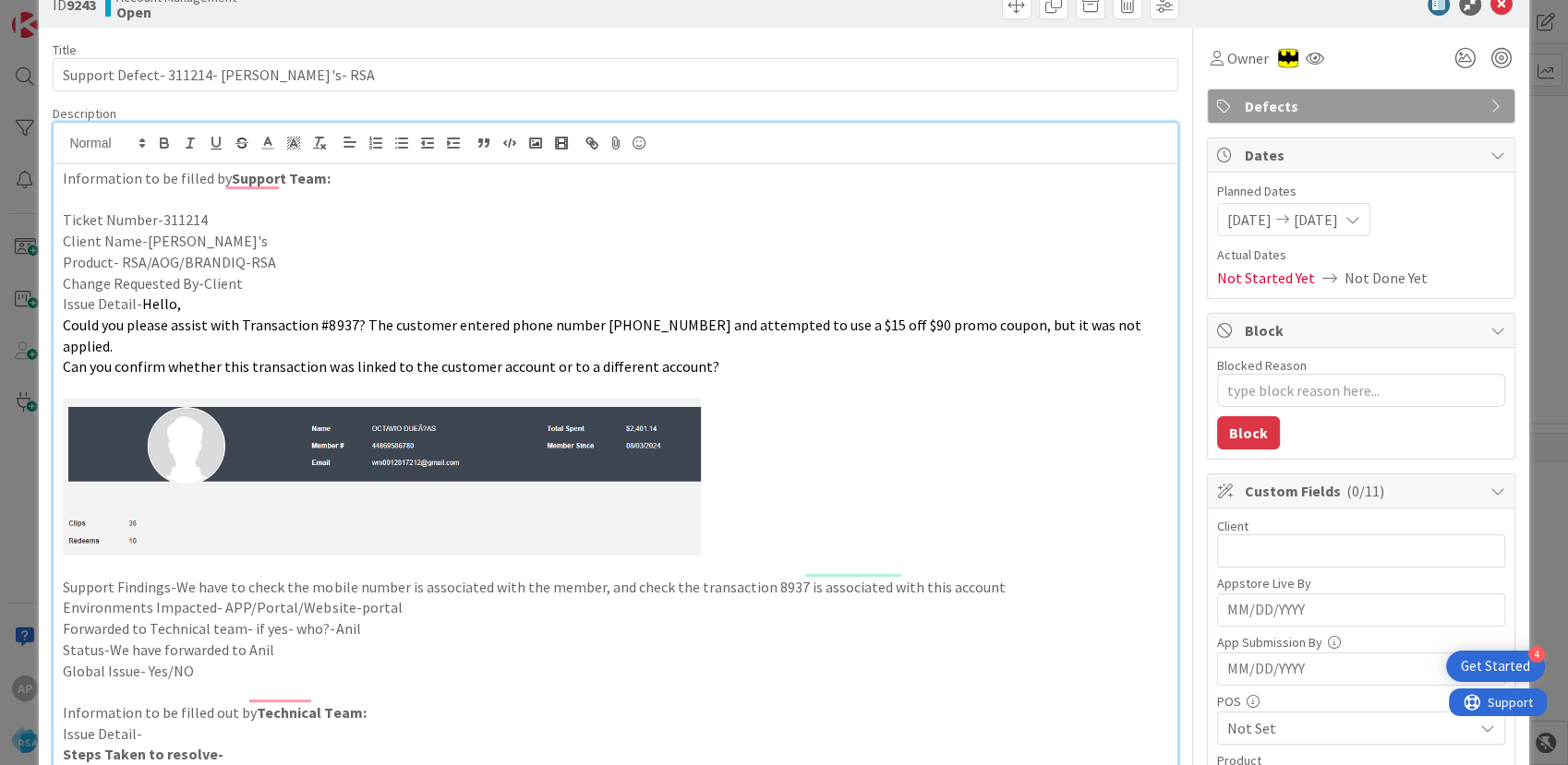
scroll to position [103, 0]
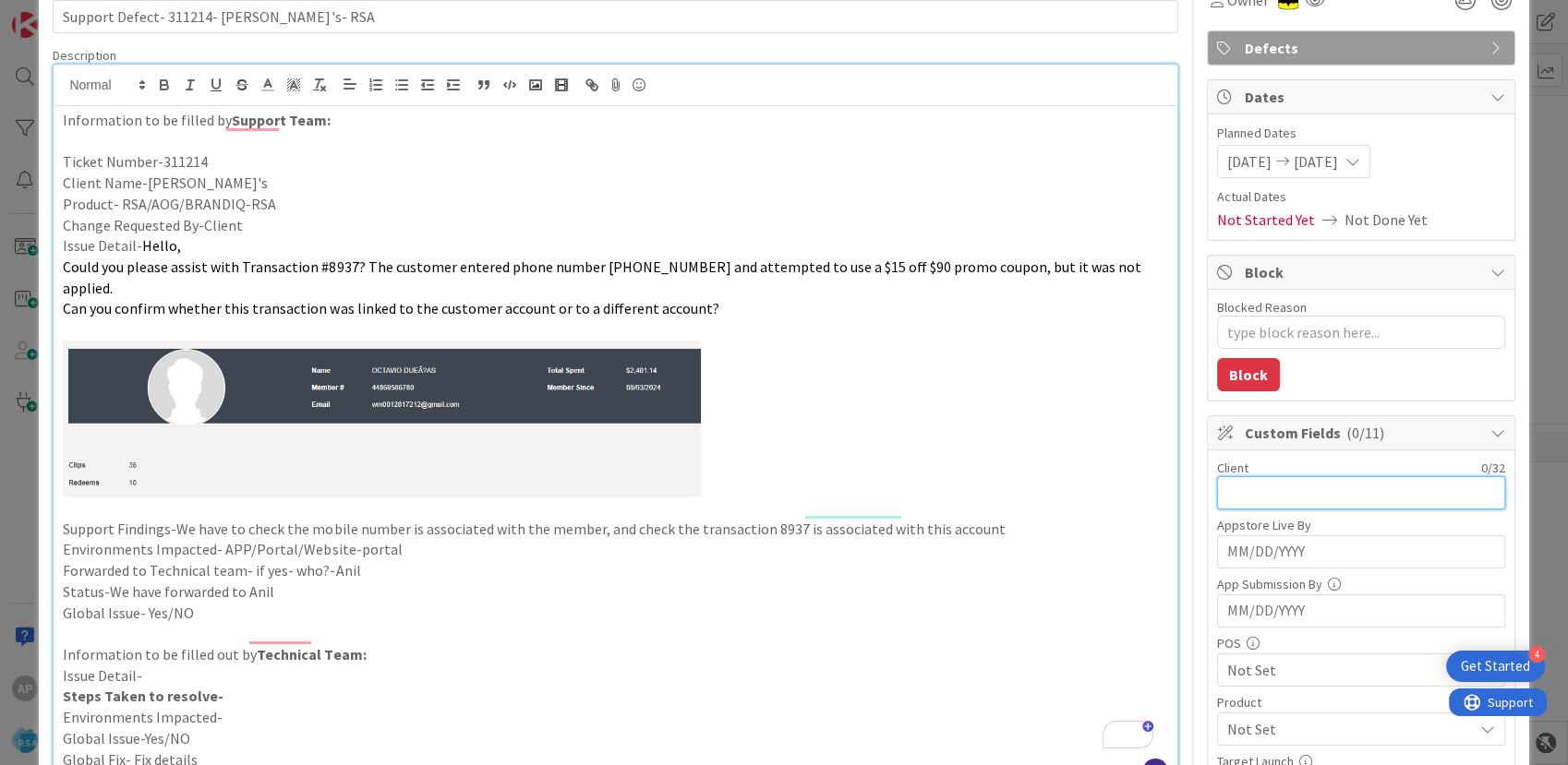
click at [1257, 495] on input "text" at bounding box center [1361, 492] width 288 height 34
type textarea "x"
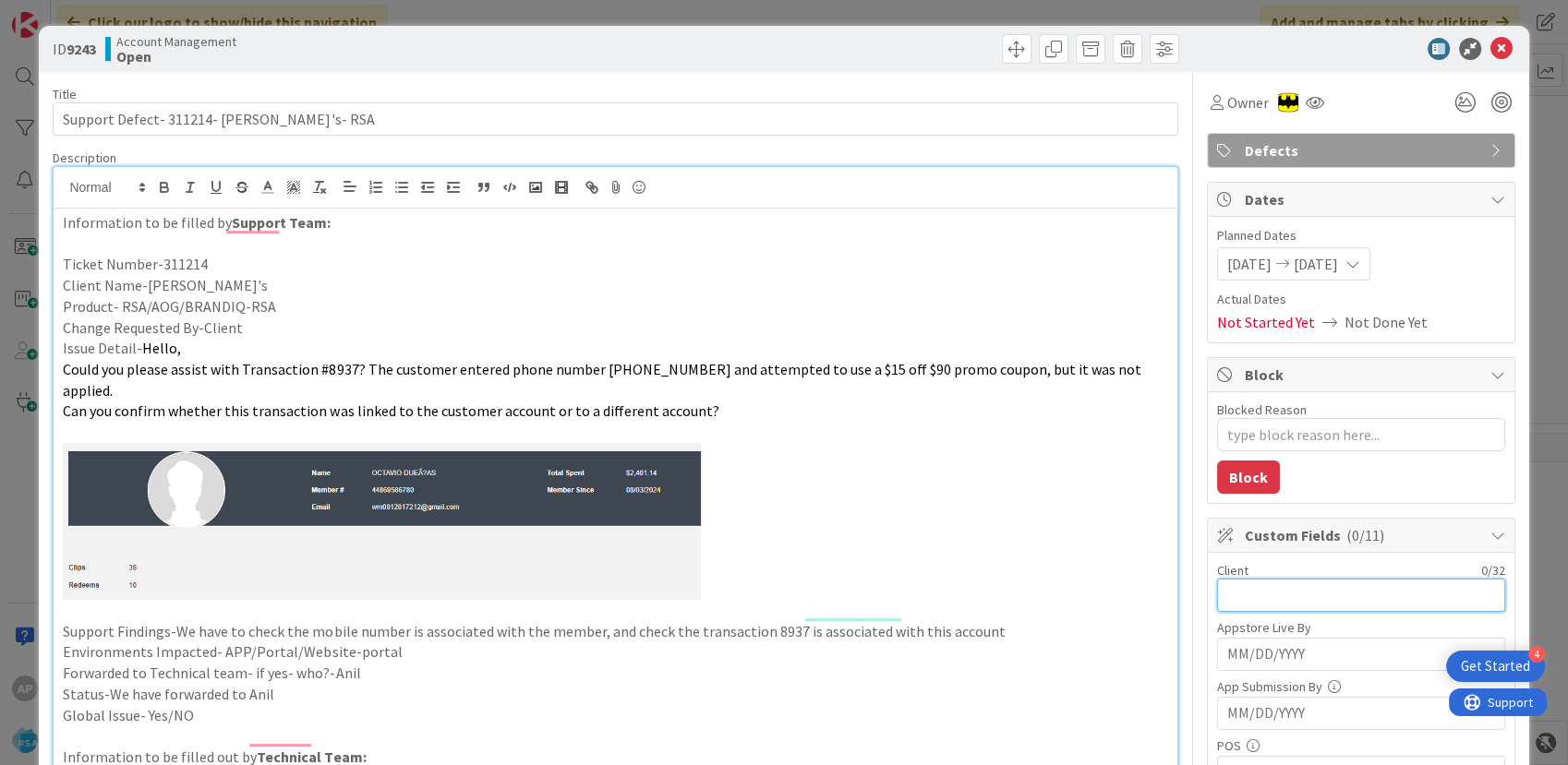
scroll to position [0, 0]
type input "Tony"
type textarea "x"
type input "[PERSON_NAME]'s"
type textarea "x"
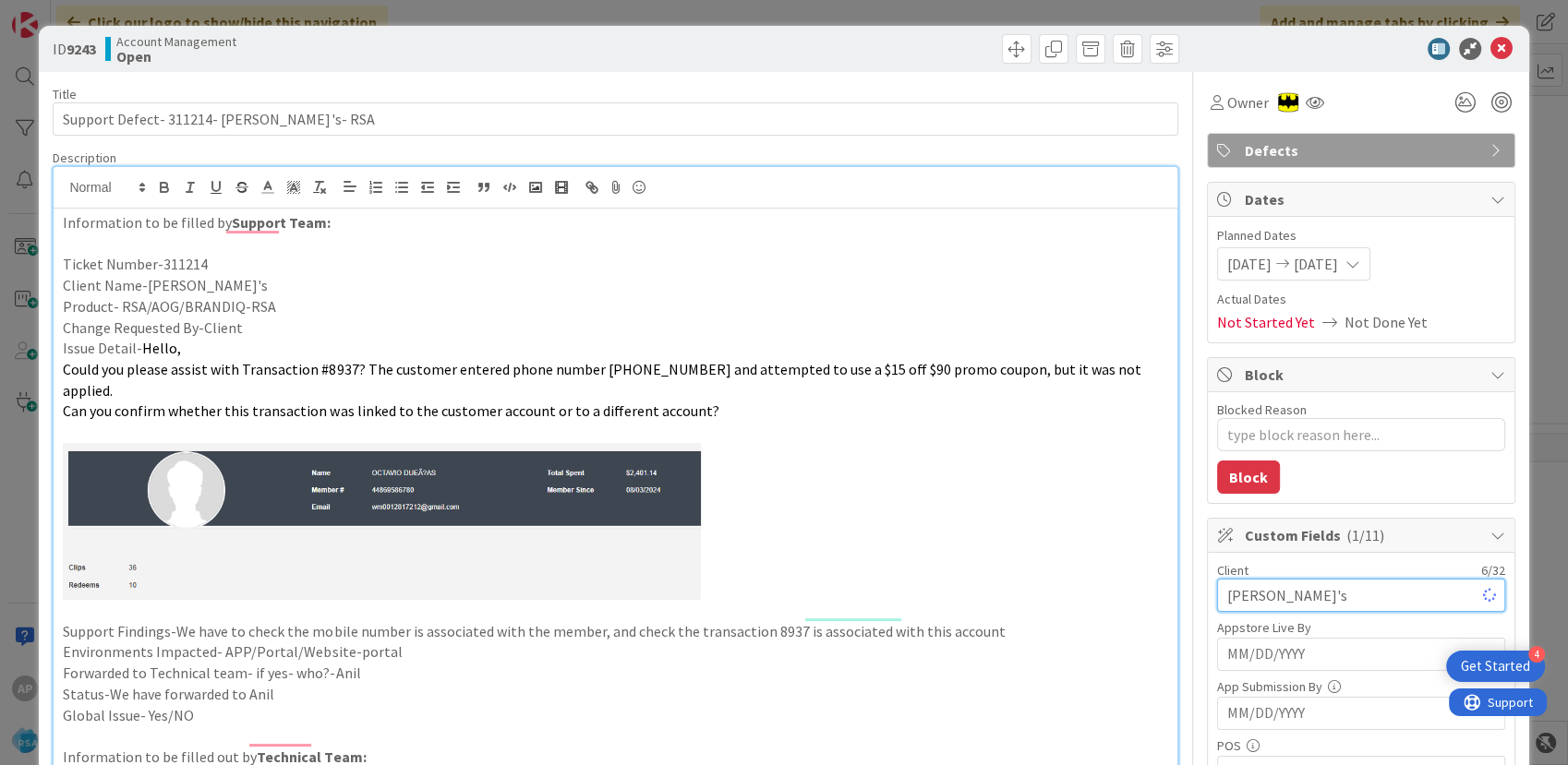
type input "[PERSON_NAME]'s"
type textarea "x"
type input "[PERSON_NAME]'s Fresh Market"
type textarea "x"
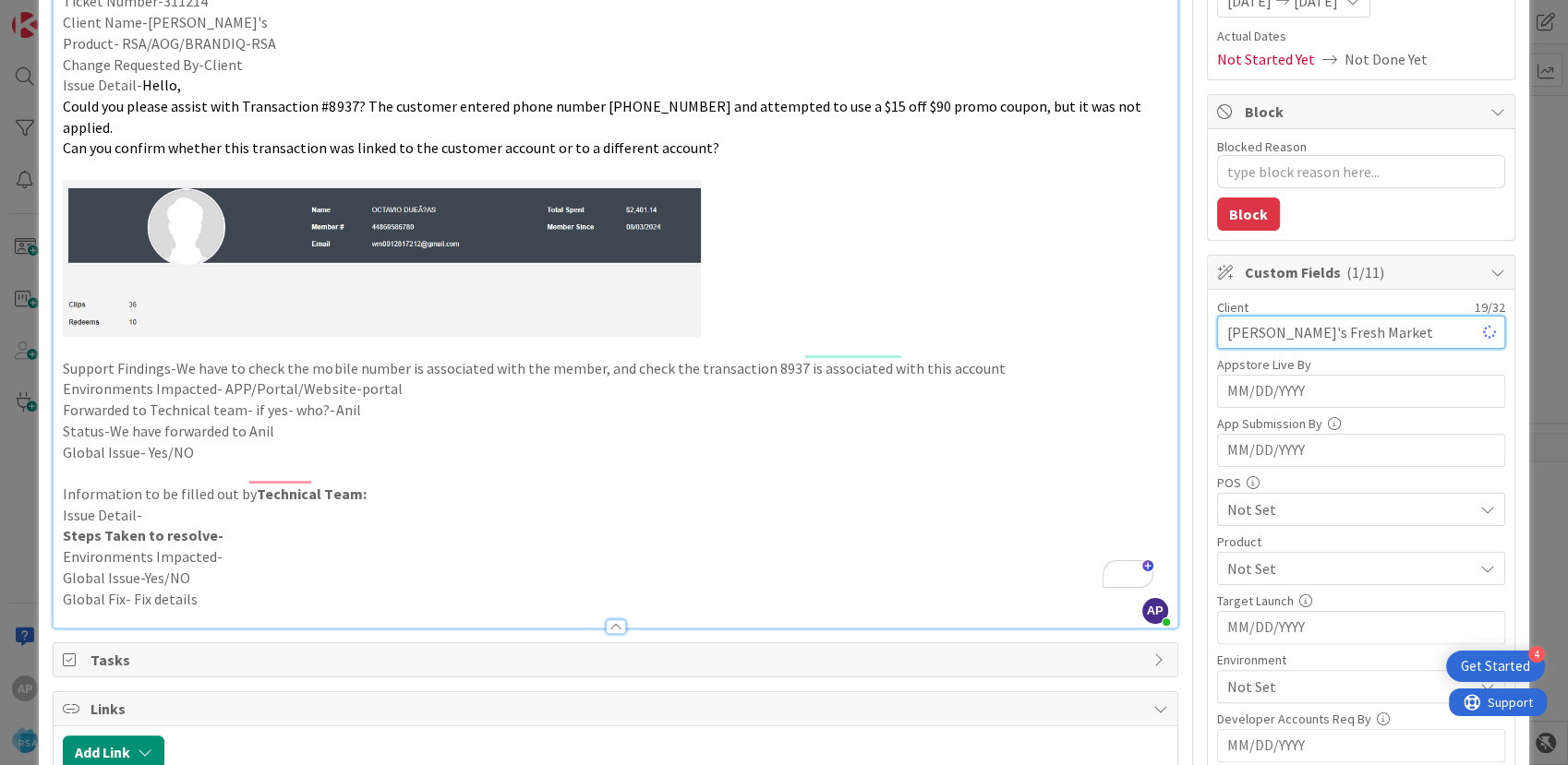
scroll to position [410, 0]
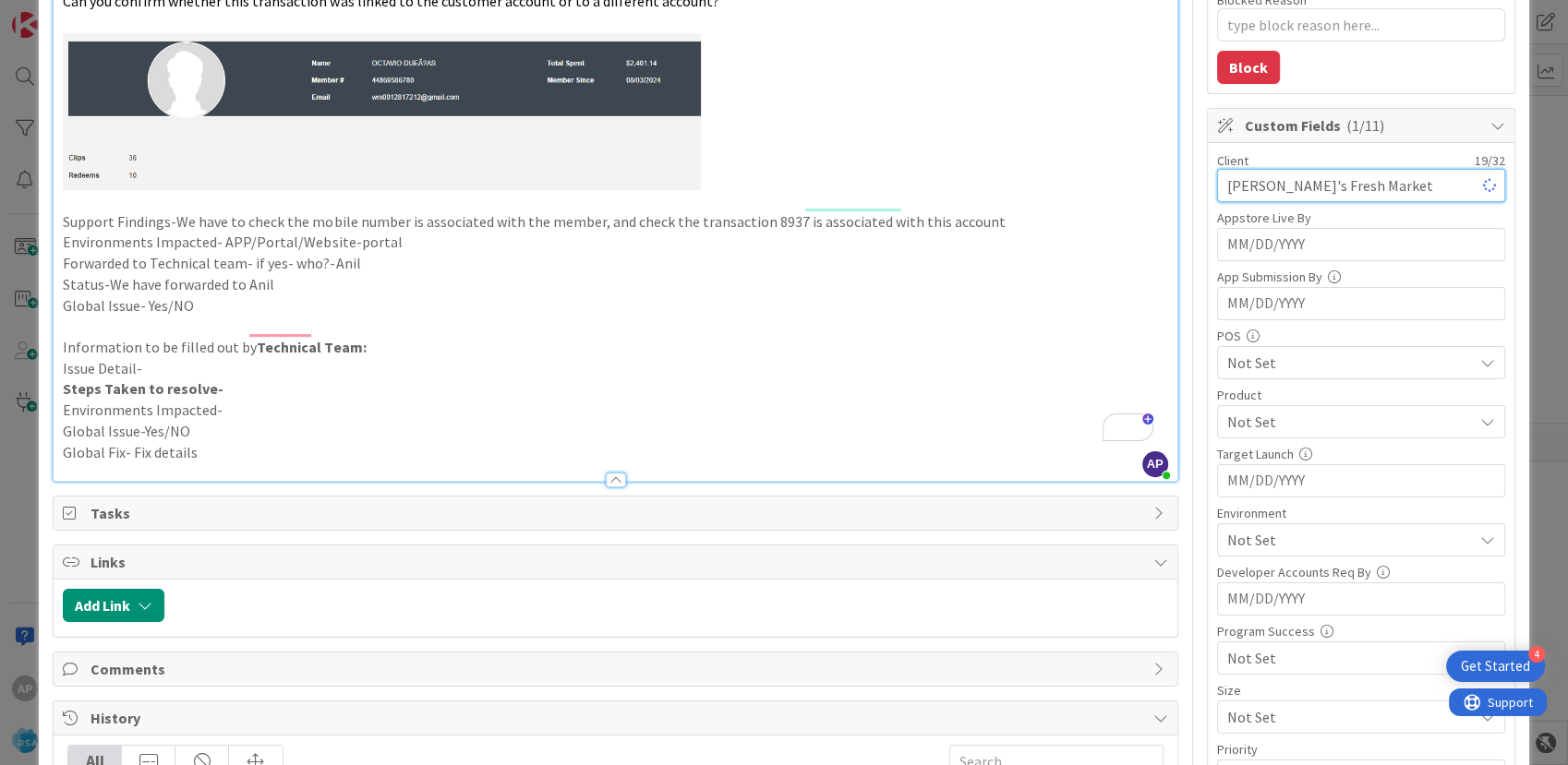
type input "[PERSON_NAME]'s Fresh Market"
click at [1251, 419] on span "Not Set" at bounding box center [1350, 421] width 246 height 22
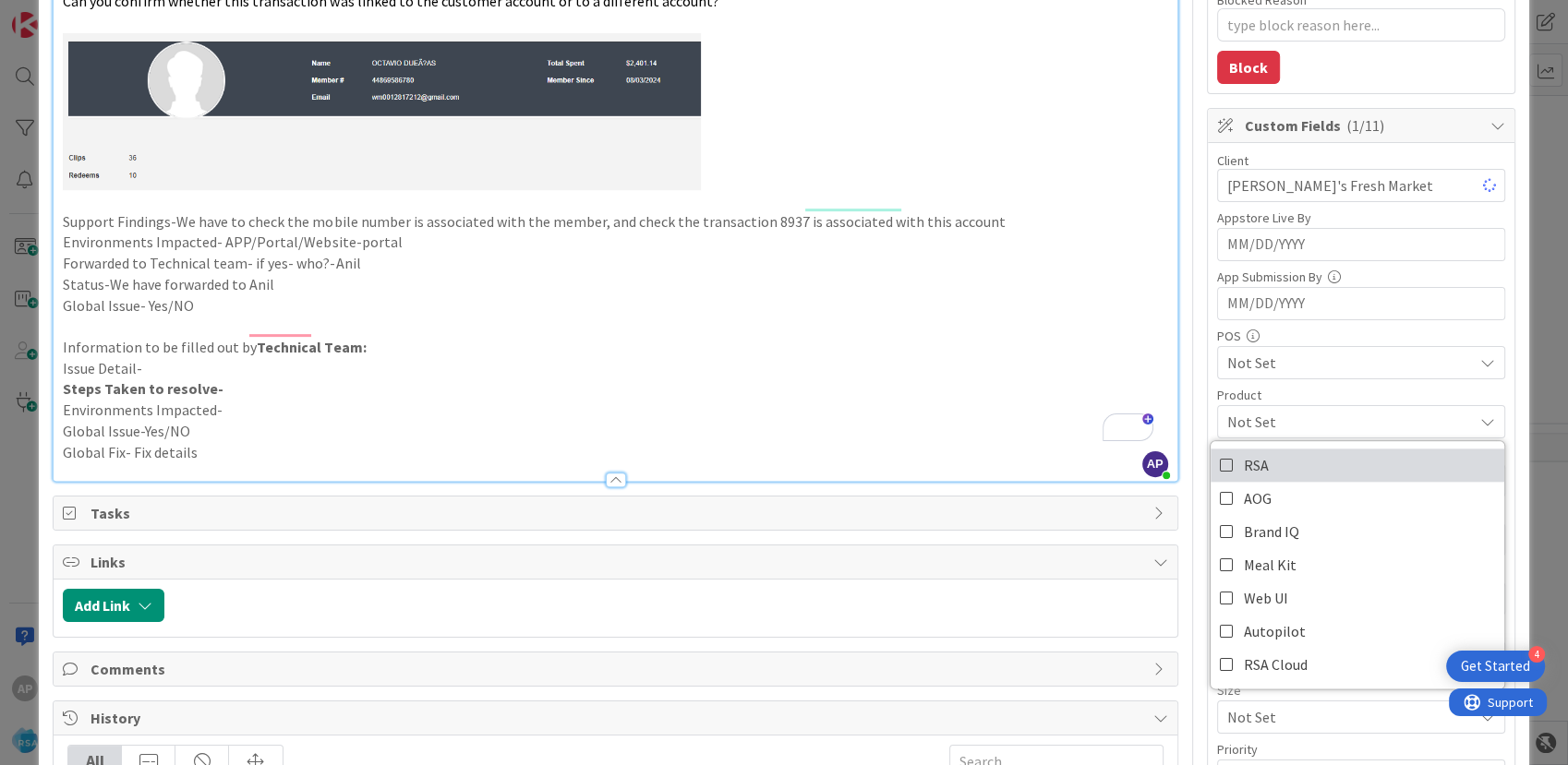
drag, startPoint x: 1258, startPoint y: 465, endPoint x: 1171, endPoint y: 433, distance: 92.7
click at [1258, 465] on link "RSA" at bounding box center [1358, 465] width 294 height 34
click at [1189, 441] on div "Title 35 / 128 Support Defect- 311214- Tony's- RSA Description AP Akhil p m jus…" at bounding box center [784, 495] width 1461 height 1666
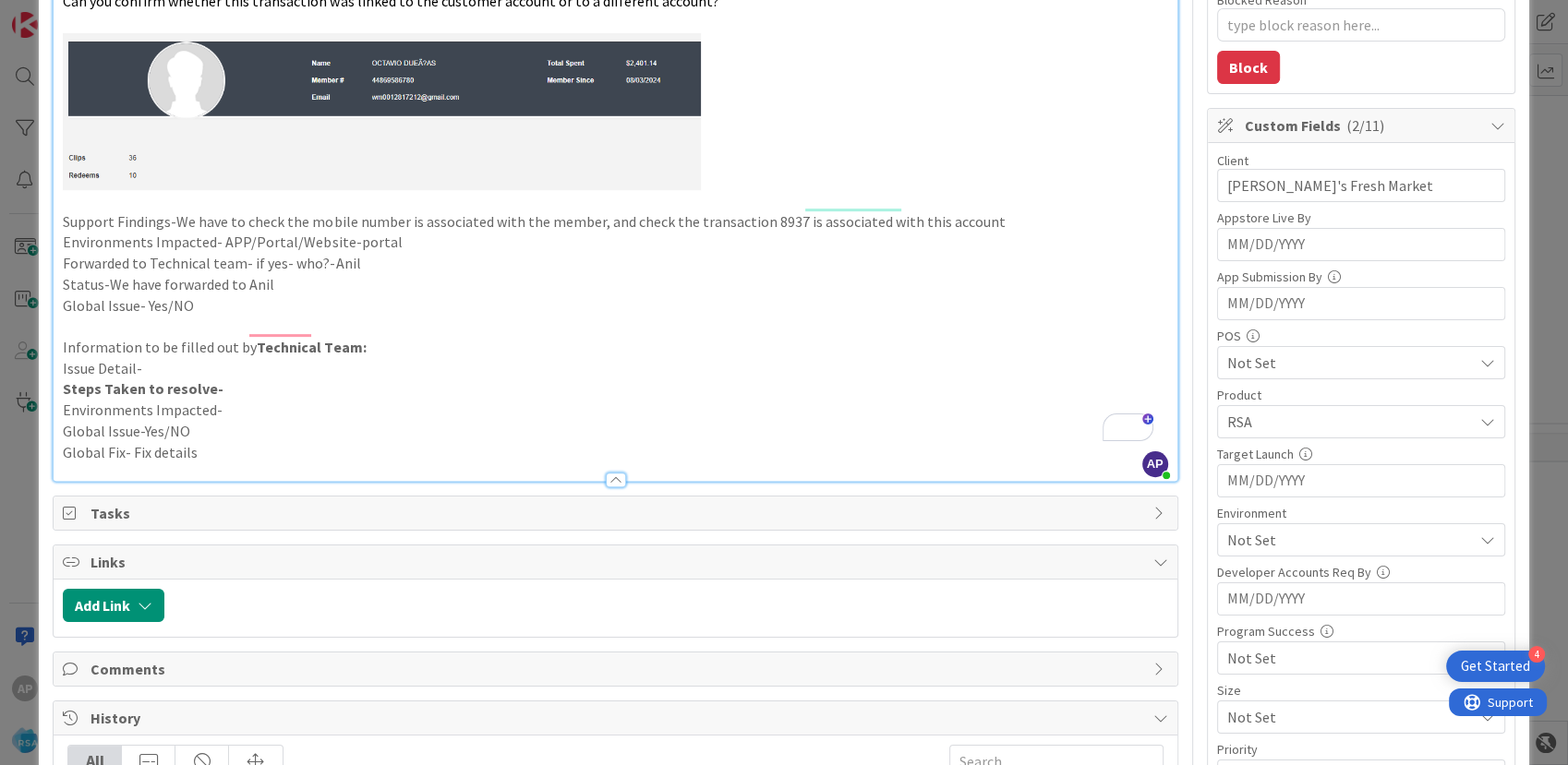
click at [1074, 296] on p "Global Issue- Yes/NO" at bounding box center [615, 306] width 1104 height 21
click at [1284, 540] on span "Not Set" at bounding box center [1350, 539] width 246 height 22
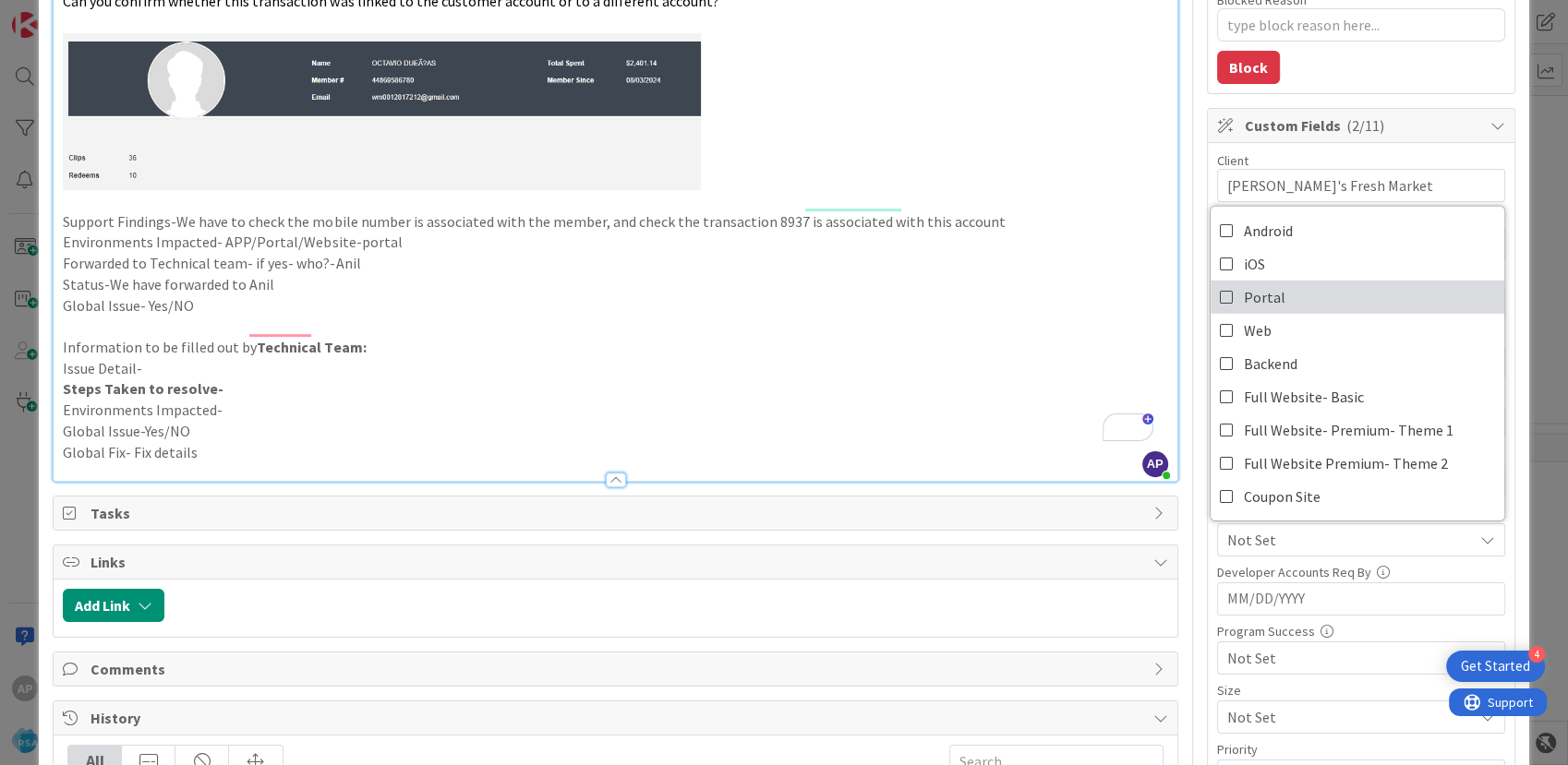
click at [1291, 292] on link "Portal" at bounding box center [1358, 297] width 294 height 34
click at [1002, 296] on p "Global Issue- Yes/NO" at bounding box center [615, 306] width 1104 height 21
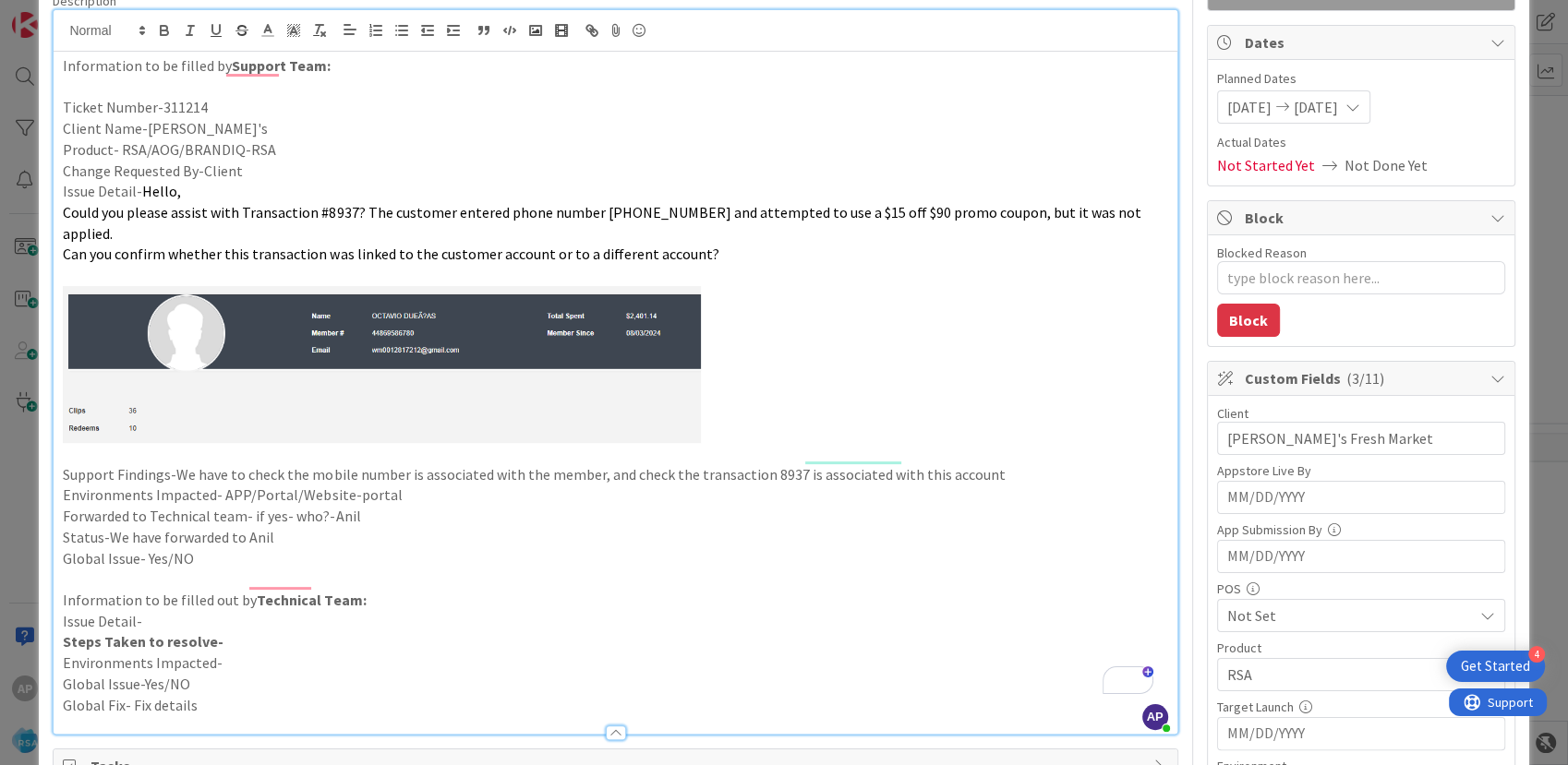
scroll to position [103, 0]
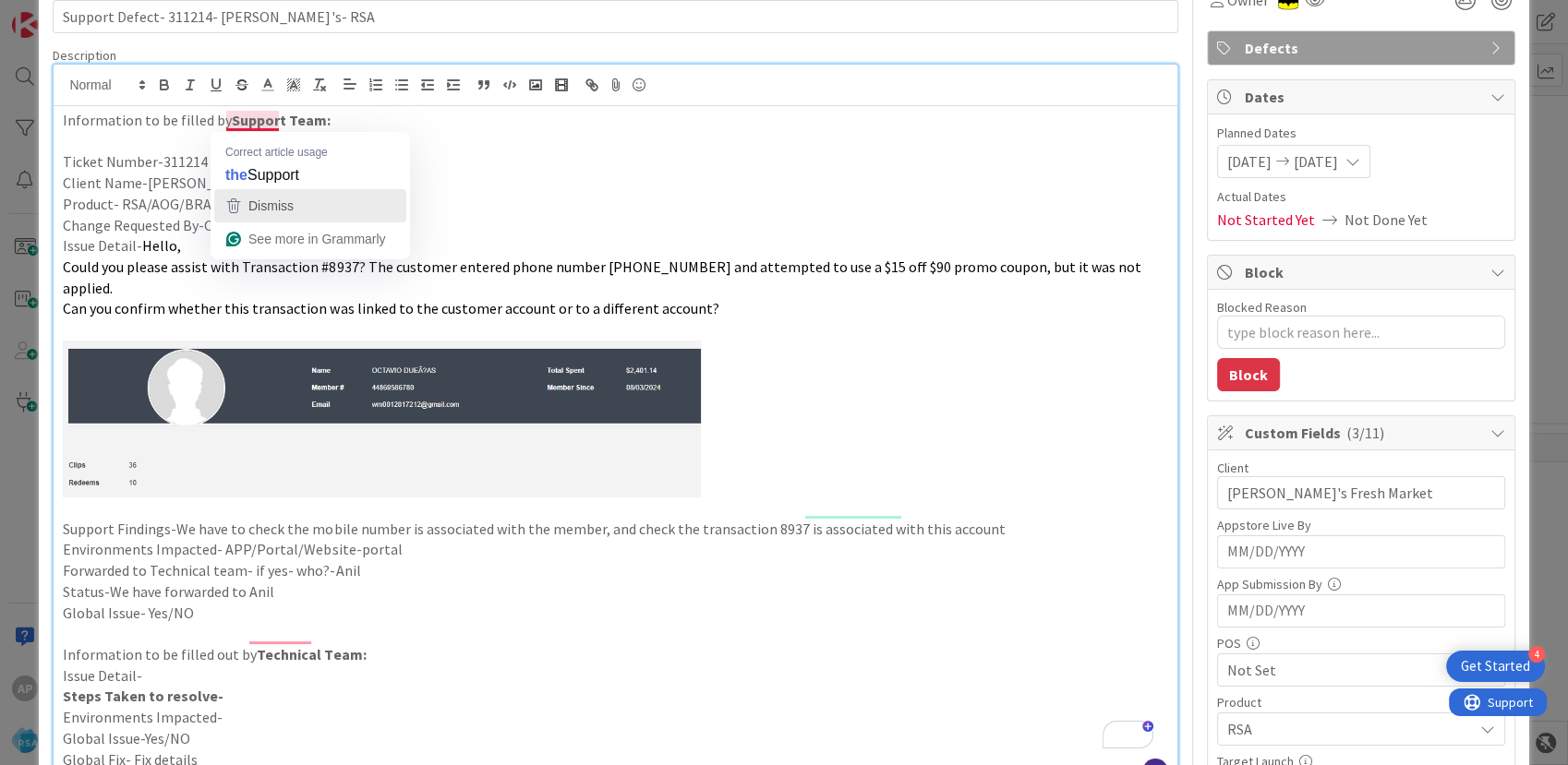
click at [292, 212] on span "Dismiss" at bounding box center [271, 205] width 45 height 14
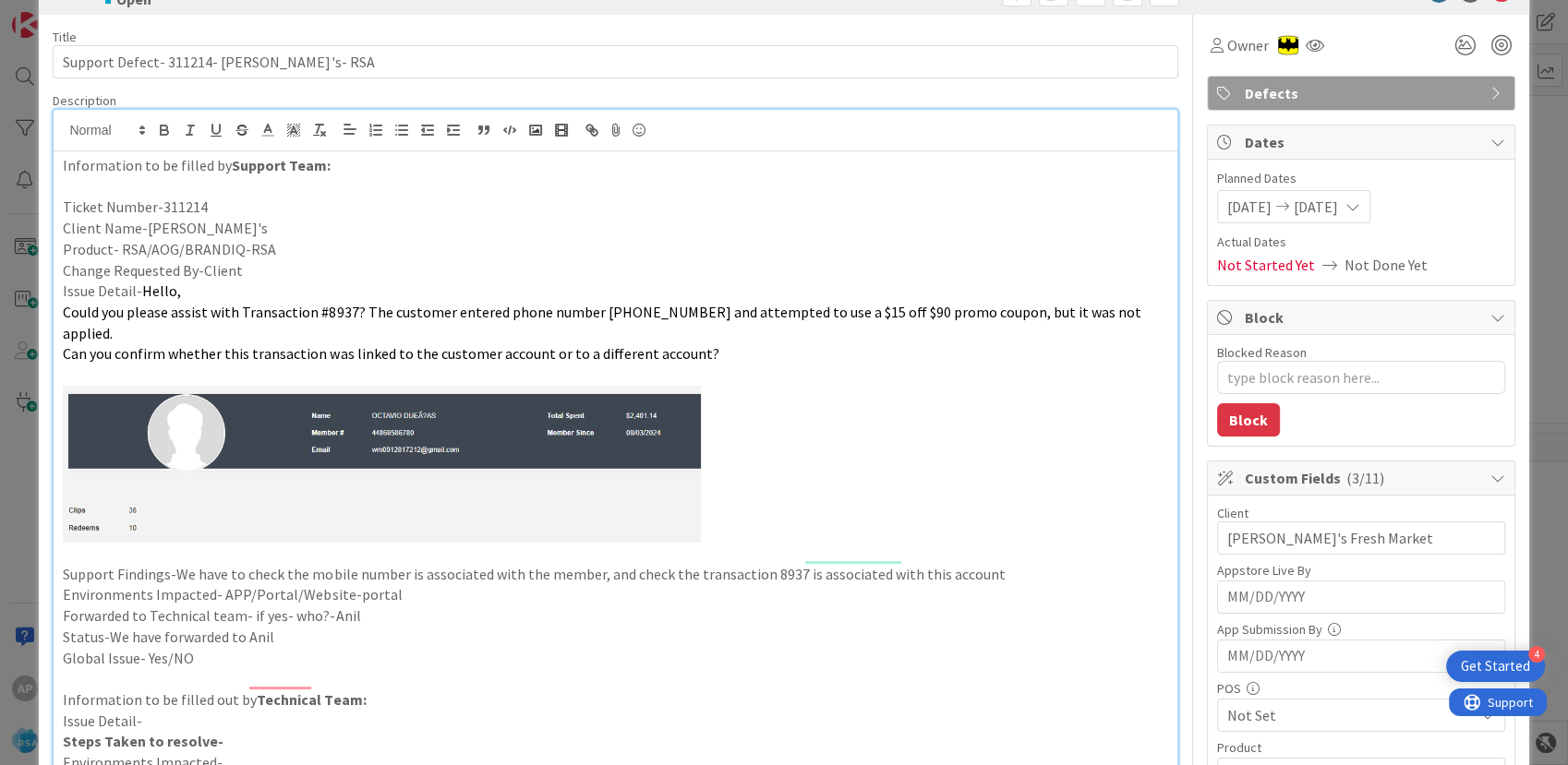
scroll to position [0, 0]
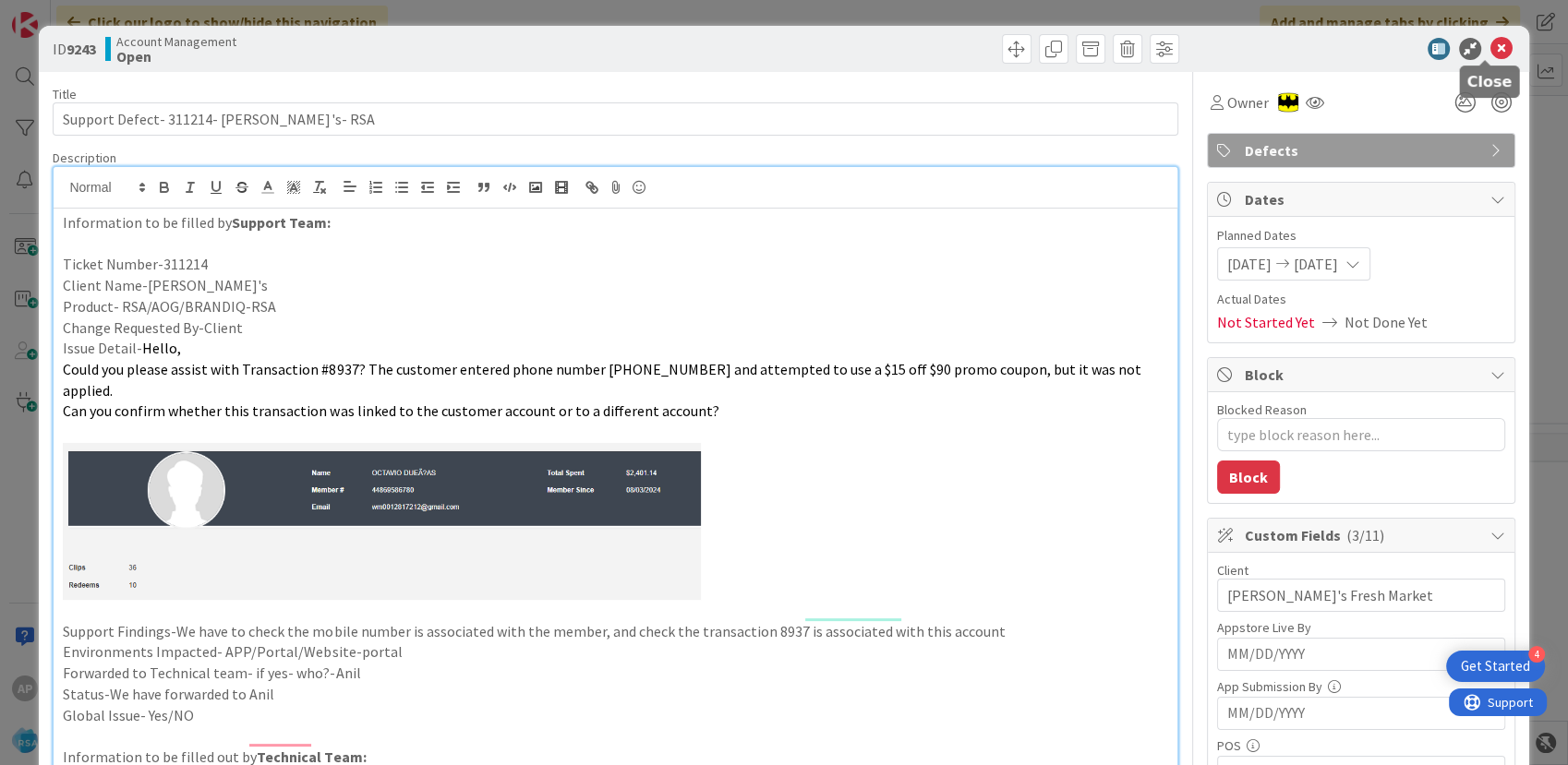
click at [1492, 49] on icon at bounding box center [1501, 48] width 22 height 22
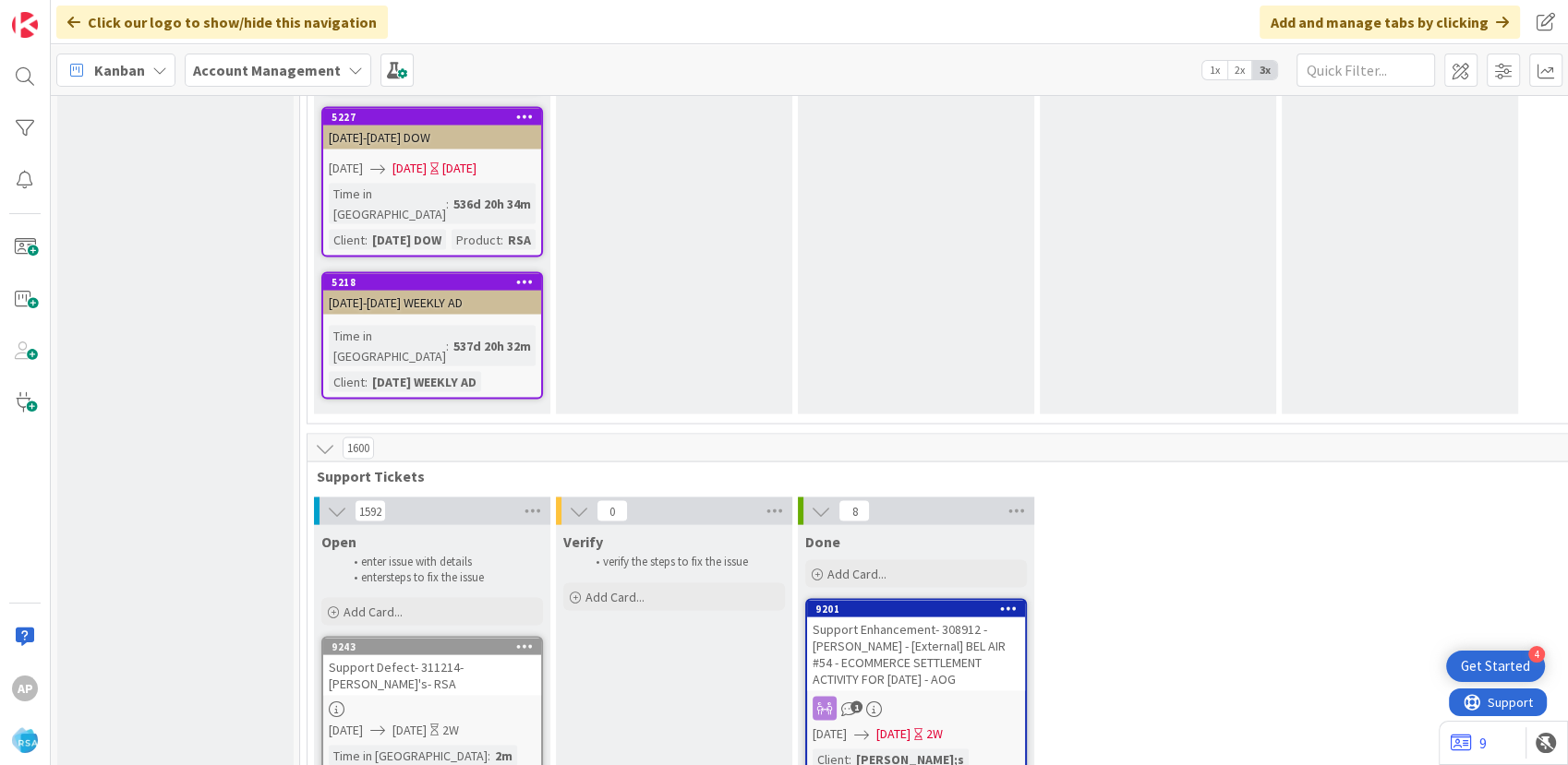
scroll to position [3588, 0]
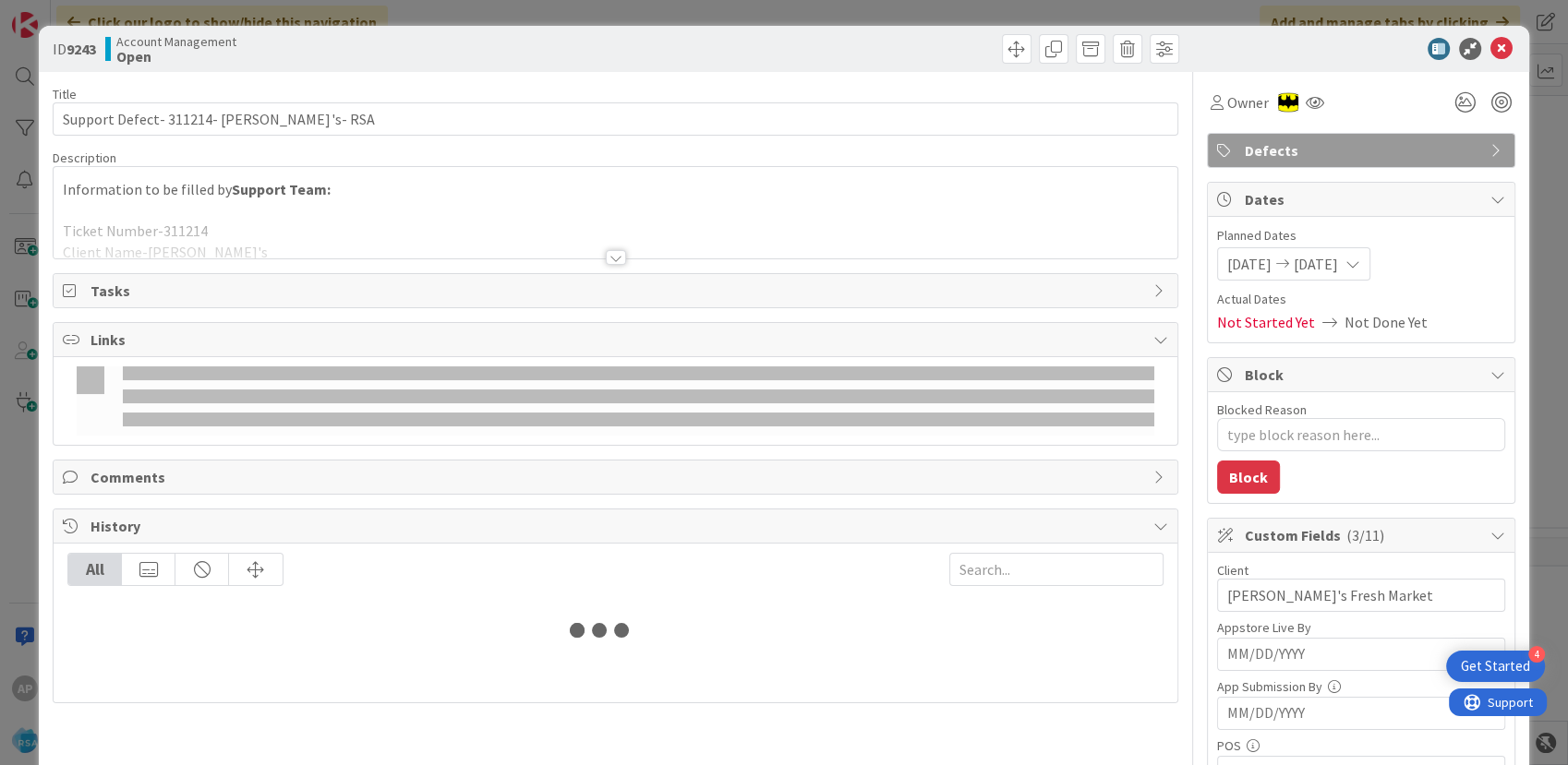
type textarea "x"
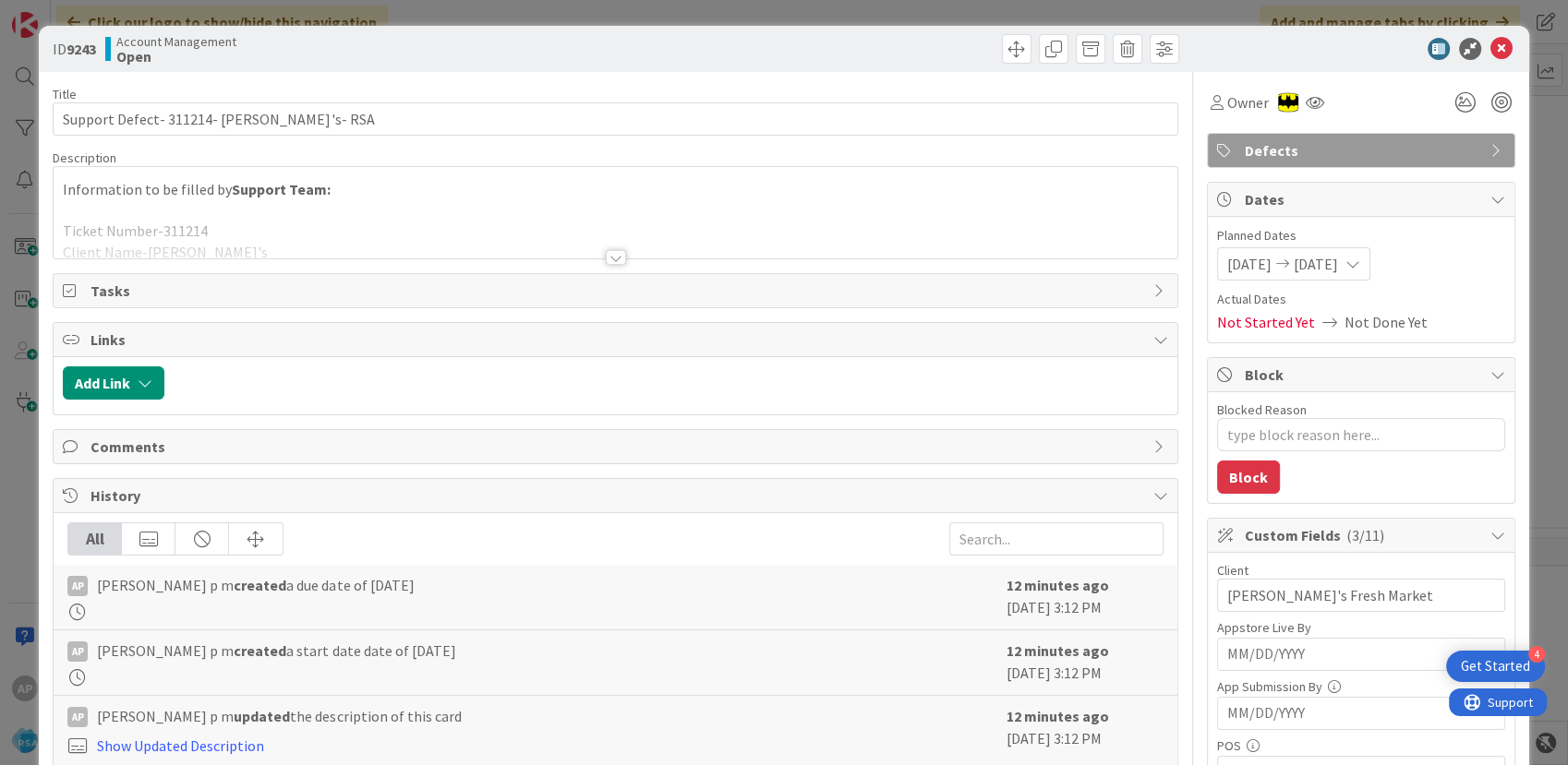
click at [512, 211] on div at bounding box center [615, 234] width 1122 height 47
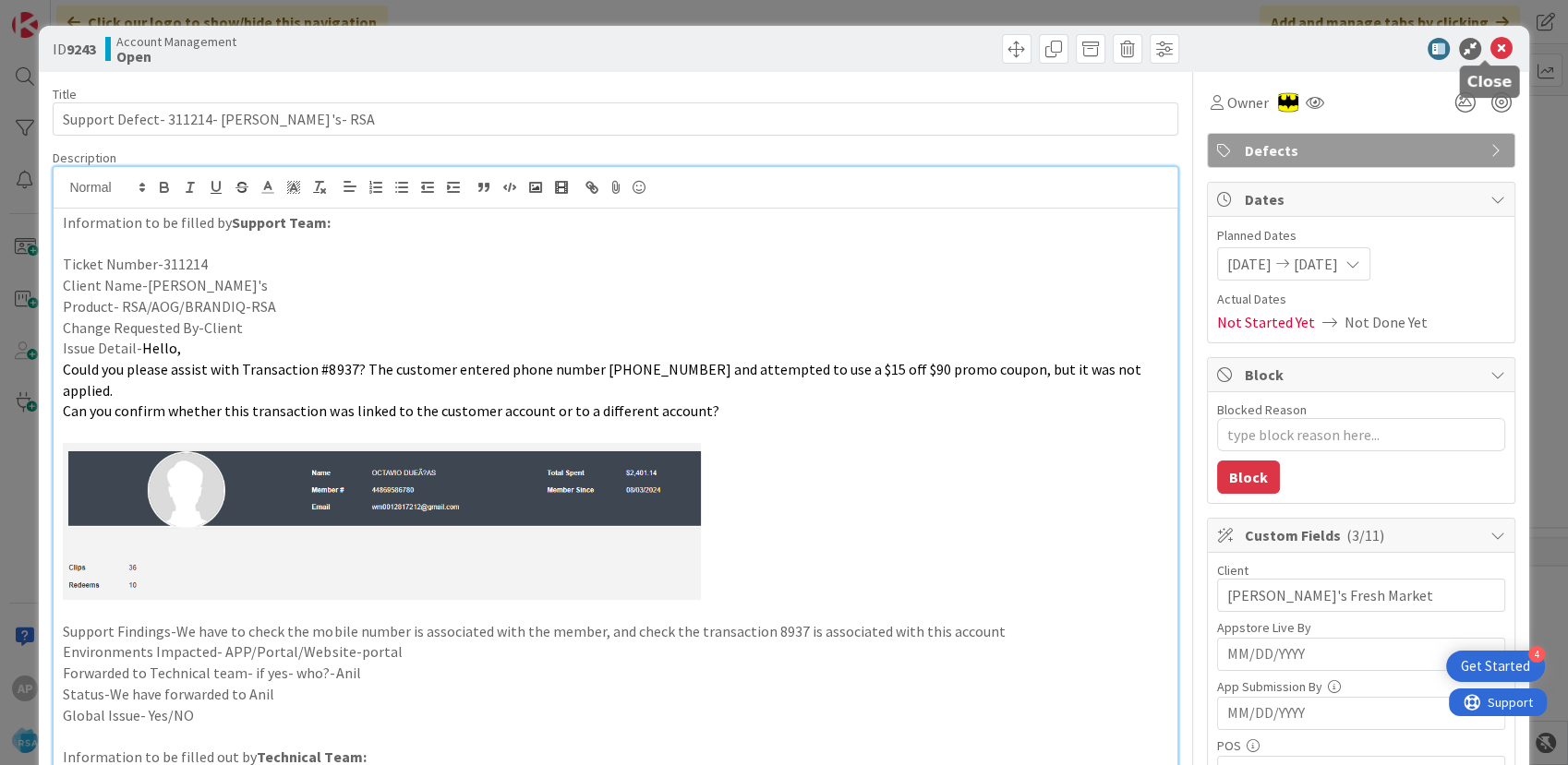
click at [1490, 54] on icon at bounding box center [1501, 48] width 22 height 22
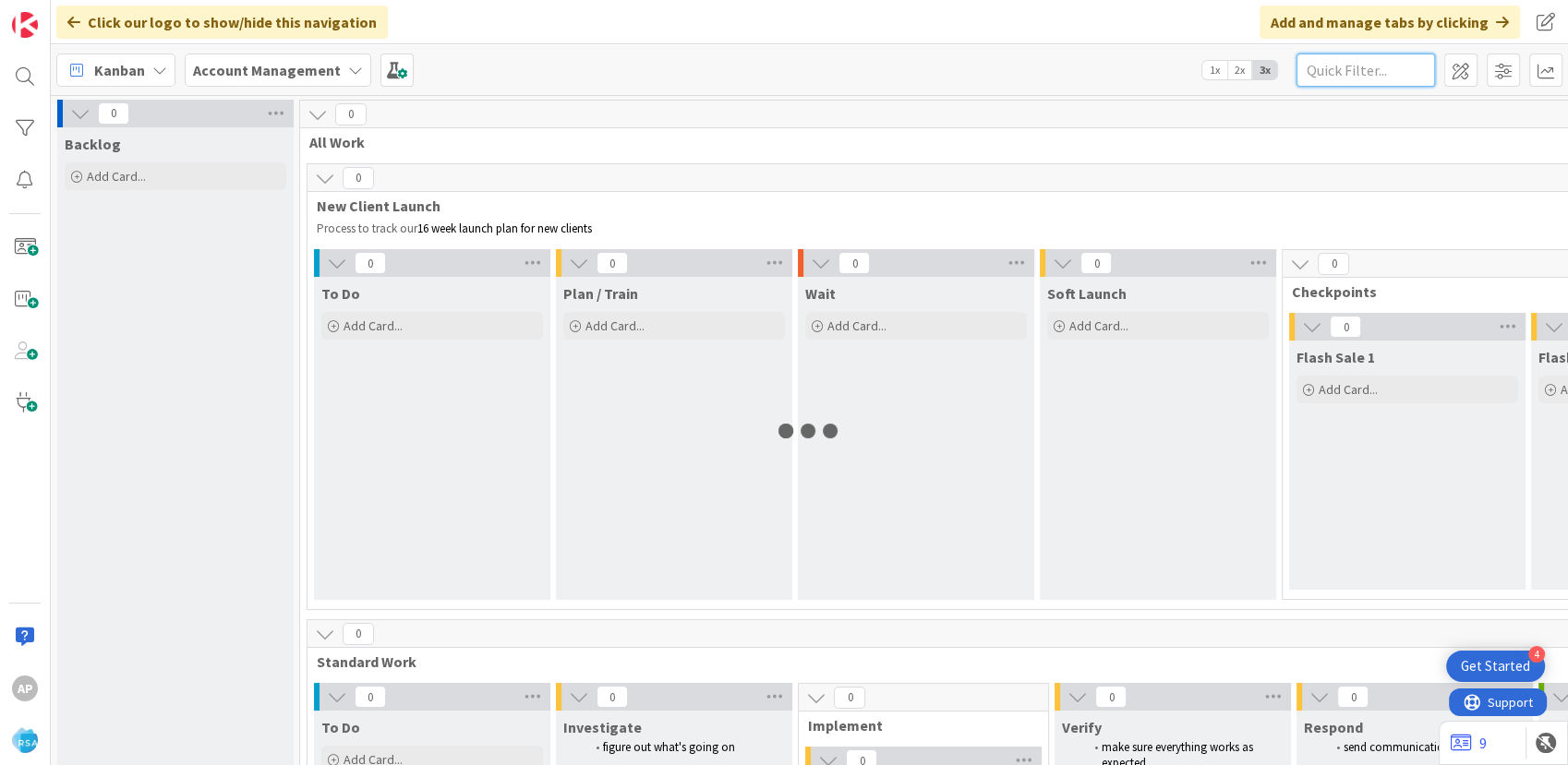
click at [1341, 74] on input "text" at bounding box center [1365, 70] width 138 height 34
type input "9243"
